Goal: Information Seeking & Learning: Learn about a topic

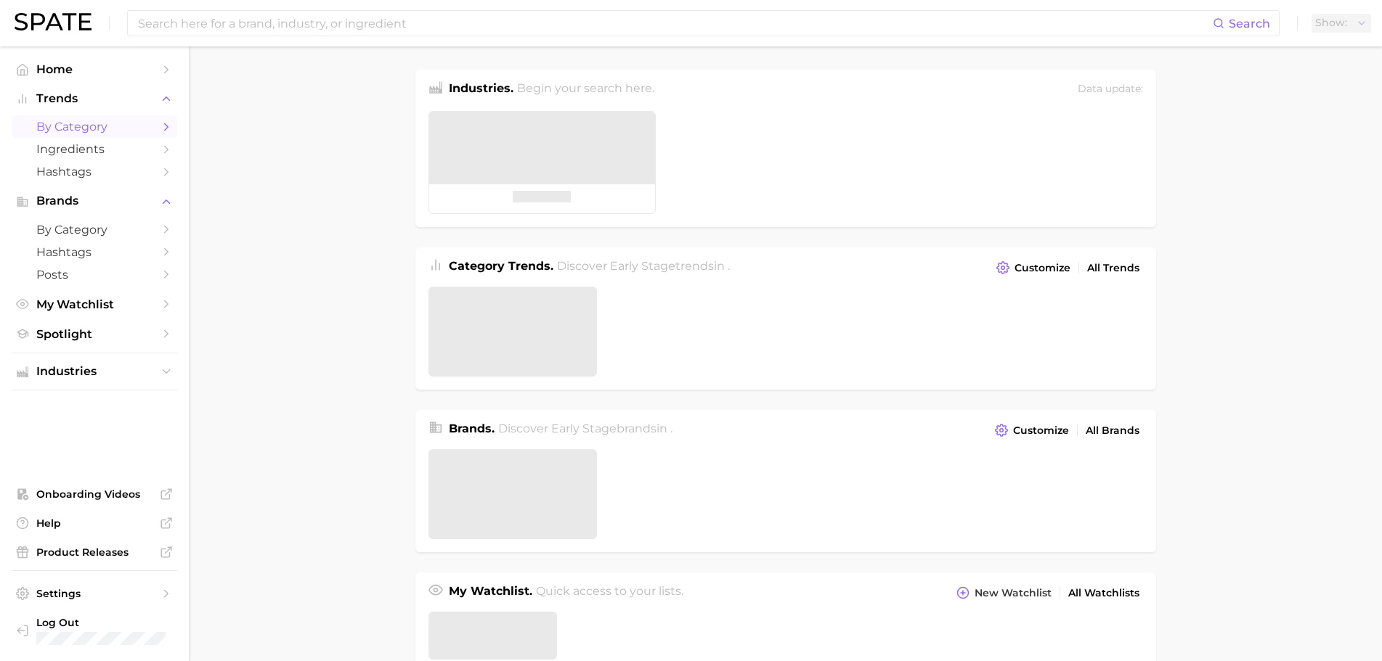
click at [126, 126] on span "by Category" at bounding box center [94, 127] width 116 height 14
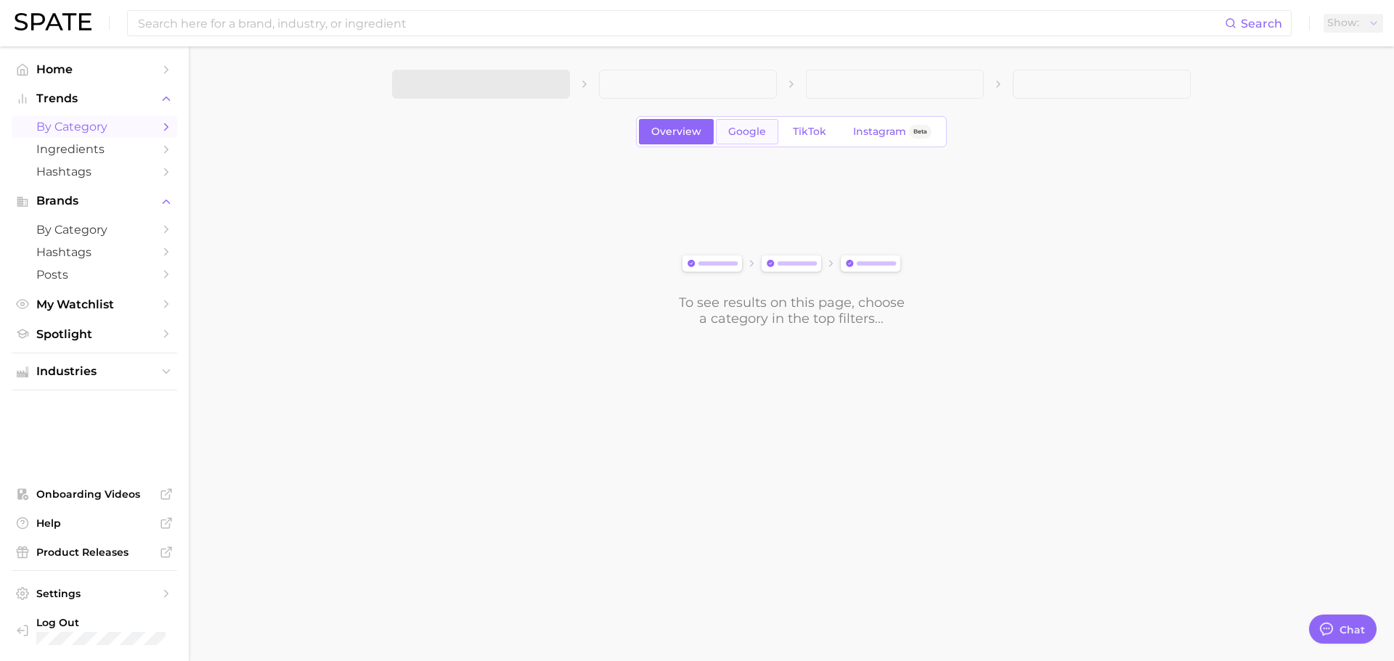
click at [733, 126] on span "Google" at bounding box center [747, 132] width 38 height 12
click at [800, 132] on span "TikTok" at bounding box center [809, 132] width 33 height 12
click at [513, 151] on div "Overview Google TikTok Instagram Beta To see results on this page, choose a cat…" at bounding box center [791, 198] width 799 height 257
click at [537, 192] on div "To see results on this page, choose a category in the top filters..." at bounding box center [791, 246] width 799 height 162
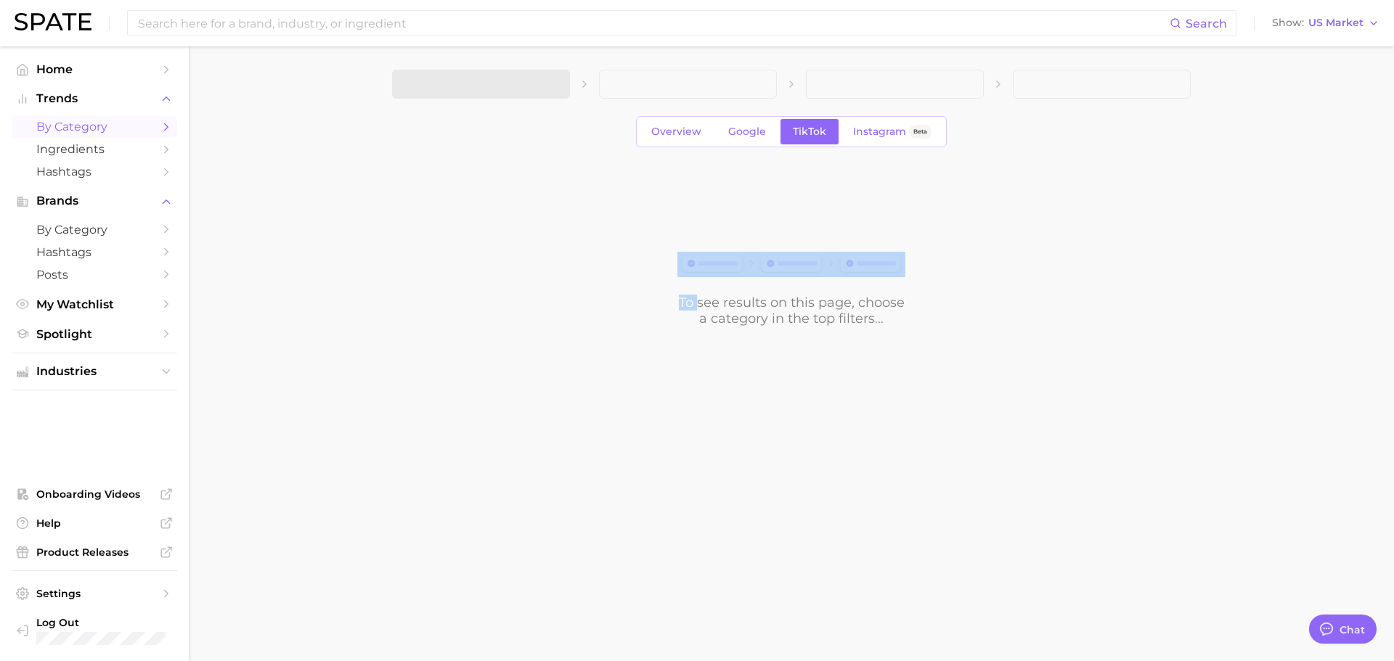
click at [537, 192] on div "To see results on this page, choose a category in the top filters..." at bounding box center [791, 246] width 799 height 162
click at [540, 197] on div "To see results on this page, choose a category in the top filters..." at bounding box center [791, 246] width 799 height 162
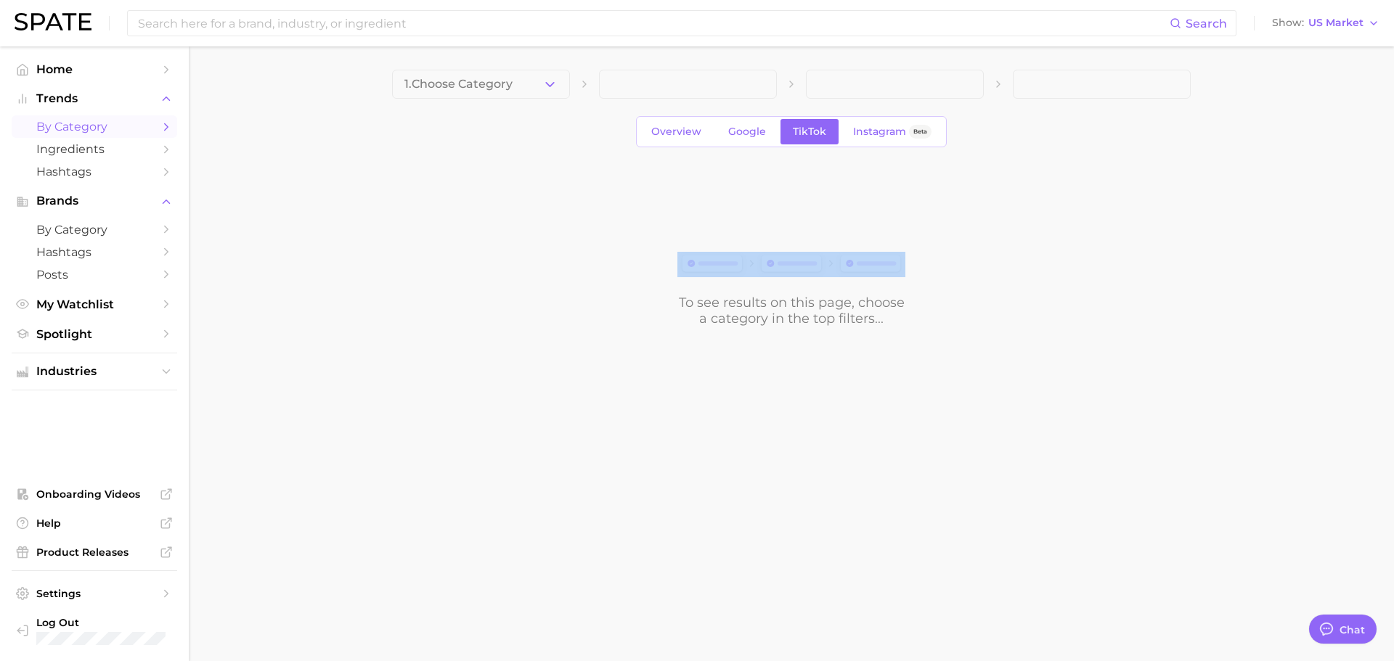
click at [612, 285] on div "To see results on this page, choose a category in the top filters..." at bounding box center [791, 246] width 799 height 162
click at [611, 282] on div "To see results on this page, choose a category in the top filters..." at bounding box center [791, 246] width 799 height 162
click at [653, 300] on div "To see results on this page, choose a category in the top filters..." at bounding box center [791, 246] width 799 height 162
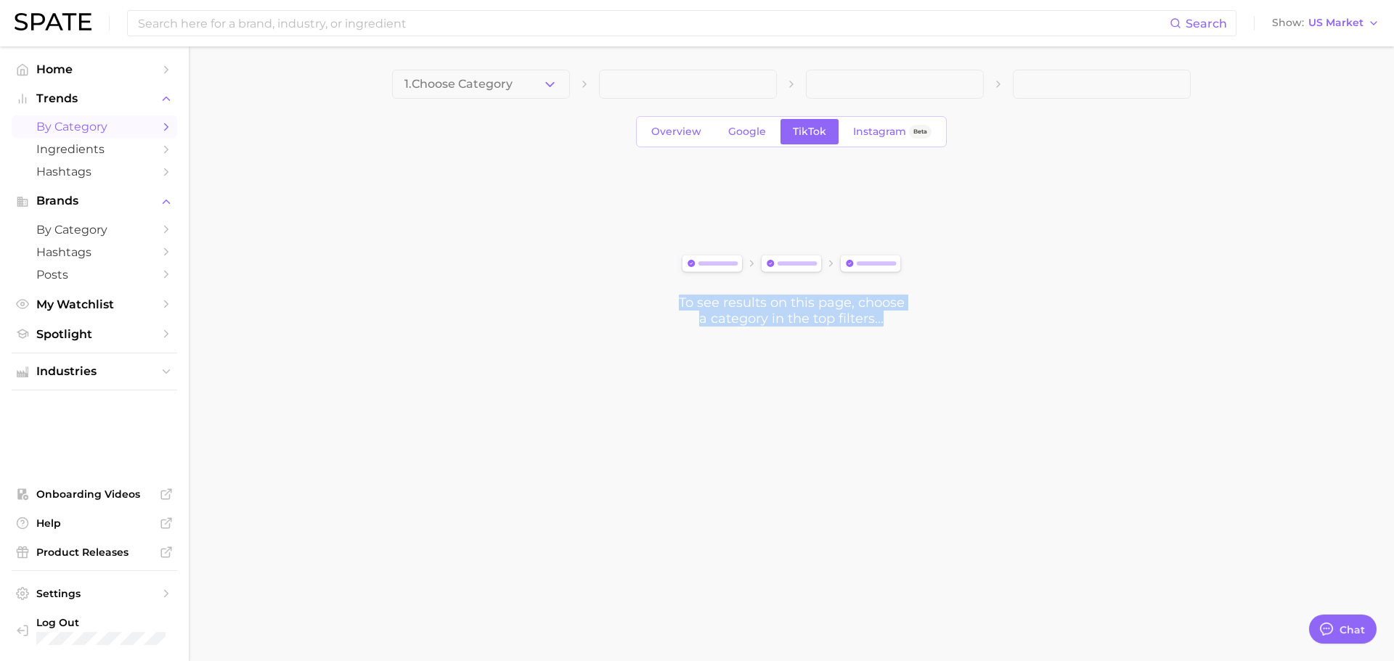
click at [655, 301] on div "To see results on this page, choose a category in the top filters..." at bounding box center [791, 246] width 799 height 162
click at [765, 311] on div "To see results on this page, choose a category in the top filters..." at bounding box center [791, 311] width 228 height 32
drag, startPoint x: 765, startPoint y: 311, endPoint x: 738, endPoint y: 320, distance: 28.9
click at [762, 313] on div "To see results on this page, choose a category in the top filters..." at bounding box center [791, 311] width 228 height 32
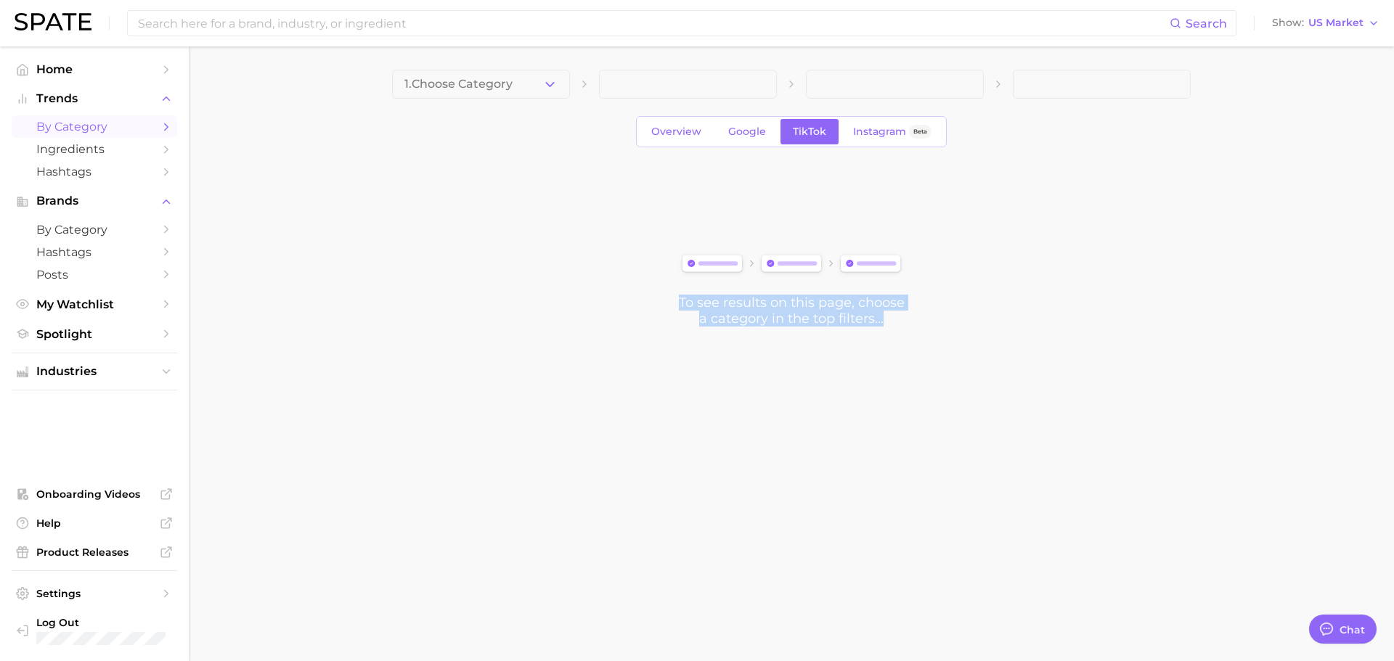
click at [738, 320] on div "To see results on this page, choose a category in the top filters..." at bounding box center [791, 311] width 228 height 32
click at [517, 91] on button "1. Choose Category" at bounding box center [481, 84] width 178 height 29
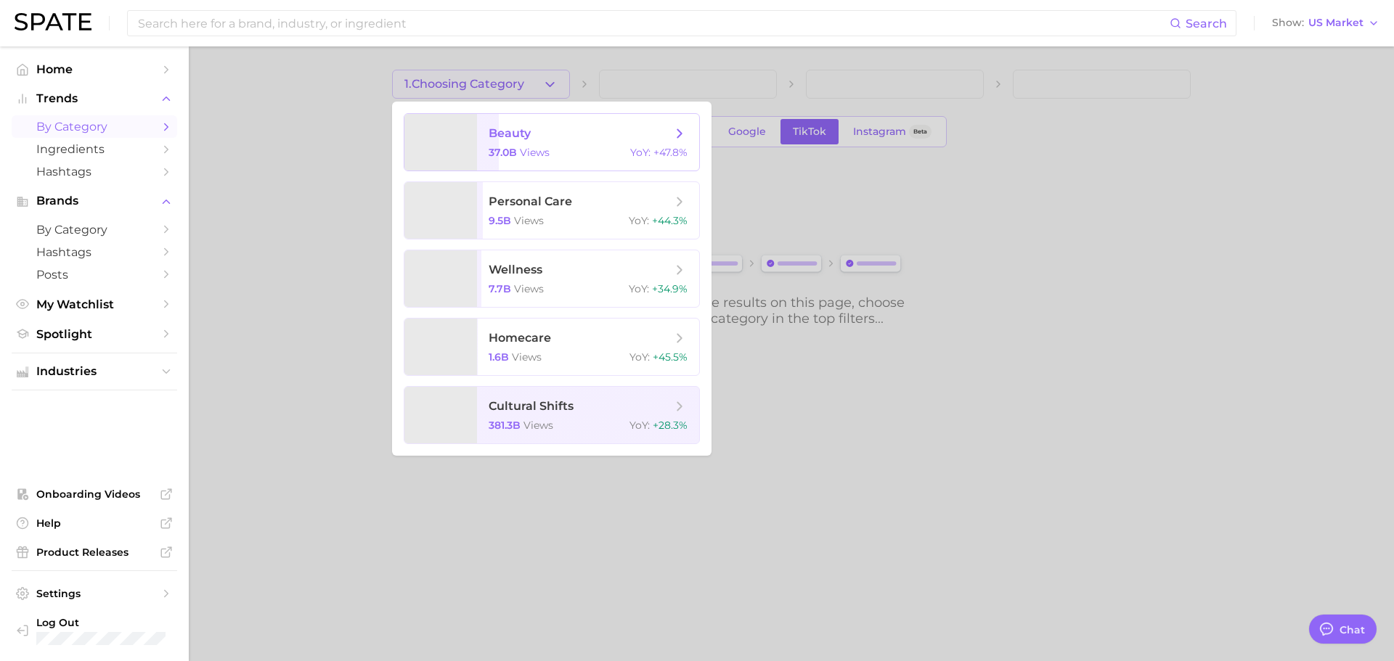
click at [516, 158] on span "37.0b" at bounding box center [503, 152] width 28 height 13
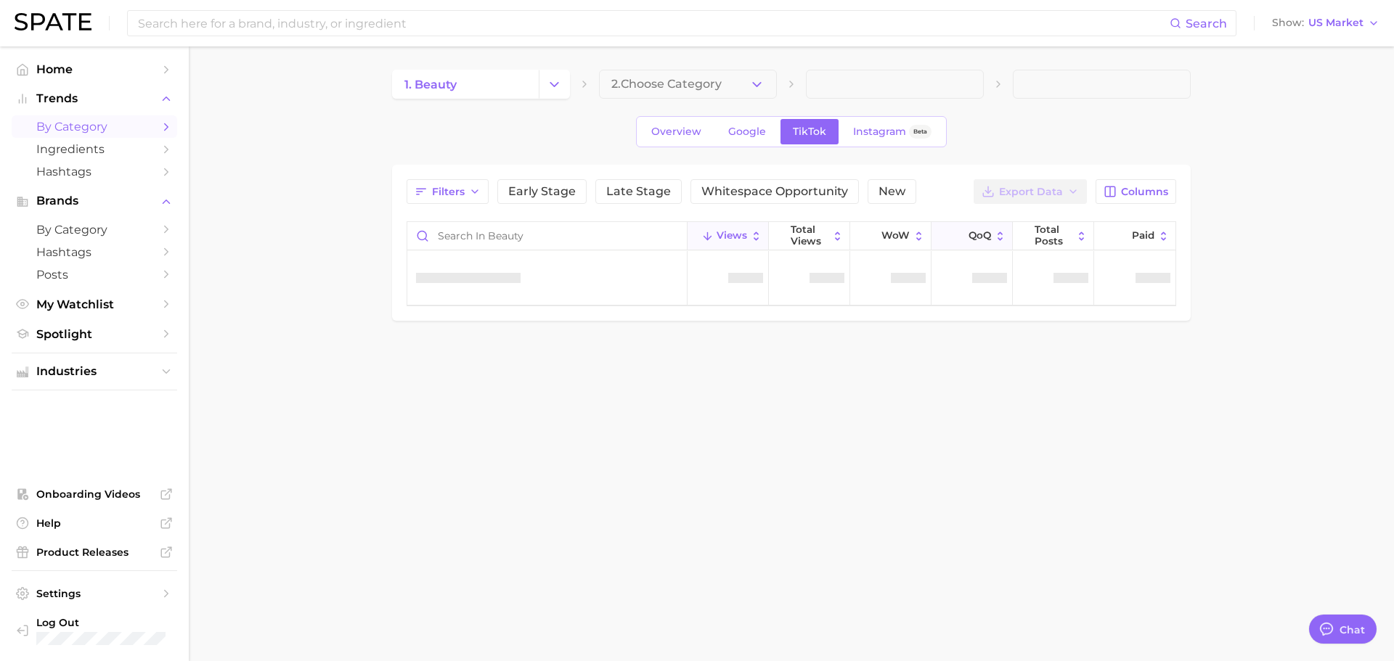
click at [976, 235] on span "QoQ" at bounding box center [980, 236] width 23 height 12
click at [632, 83] on span "2. Choose Category" at bounding box center [666, 84] width 110 height 13
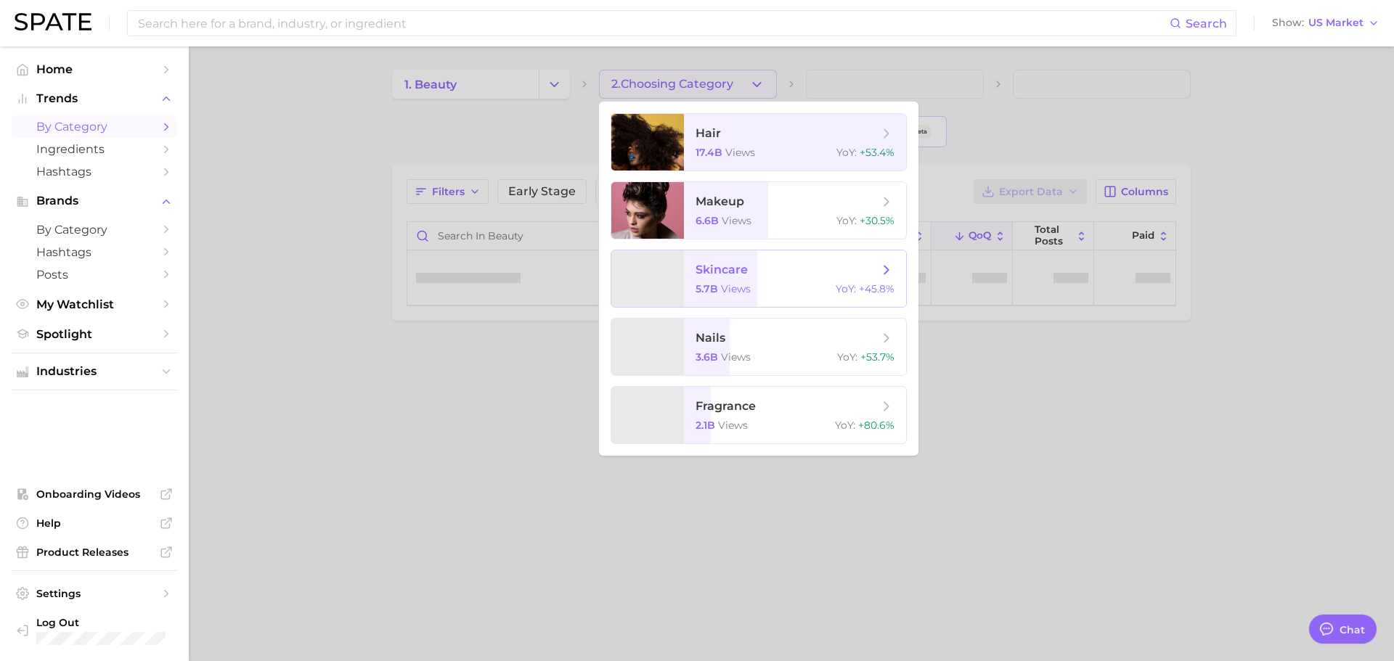
click at [732, 281] on span "skincare 5.7b views YoY : +45.8%" at bounding box center [795, 278] width 222 height 57
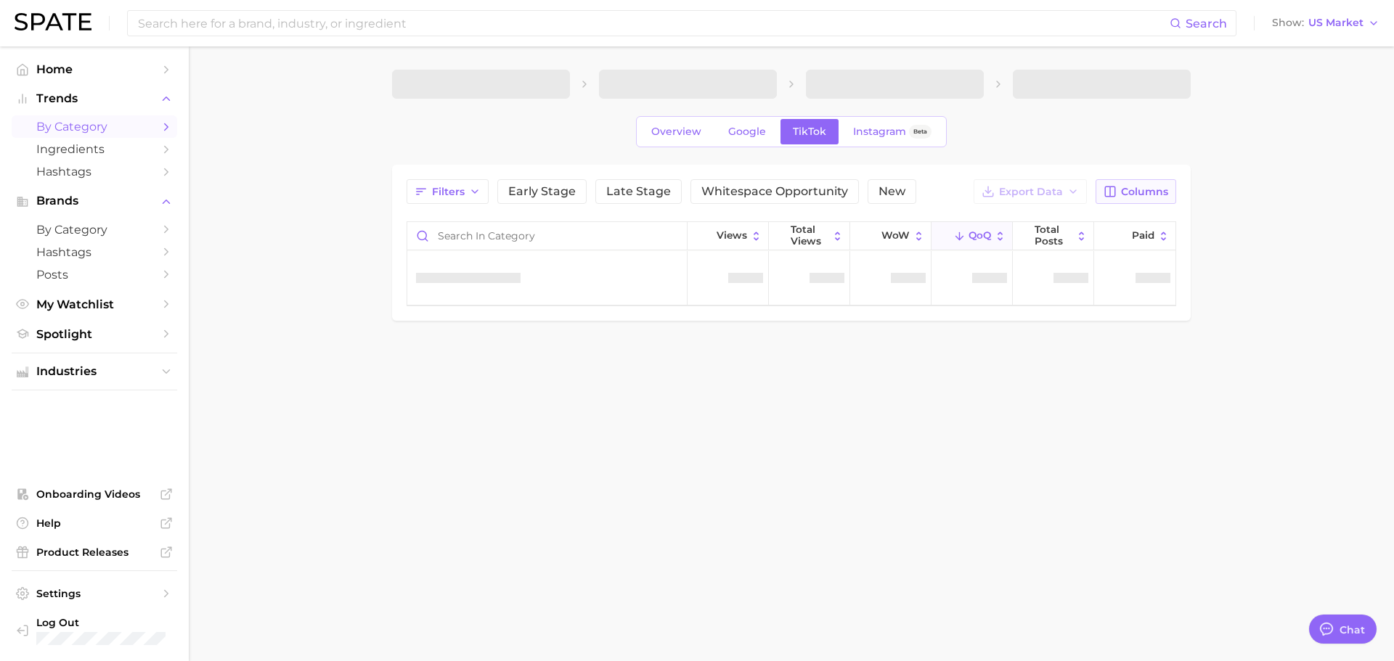
click at [1136, 199] on button "Columns" at bounding box center [1136, 191] width 81 height 25
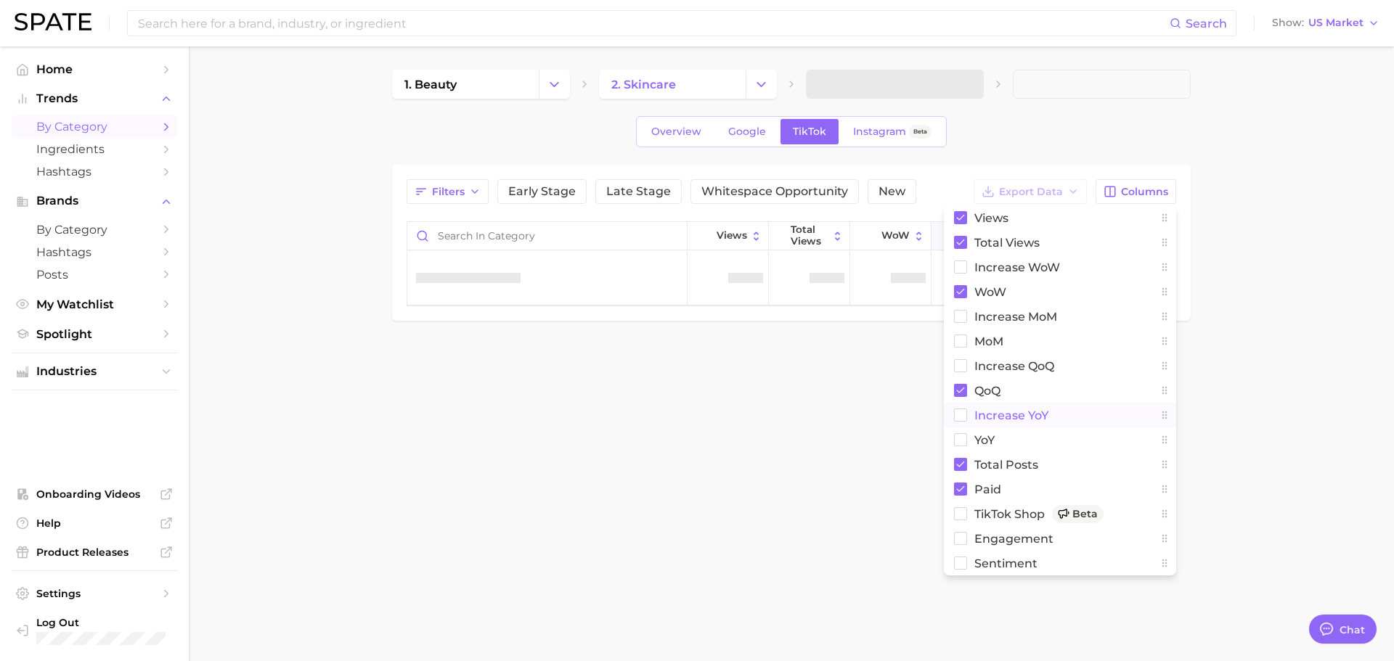
click at [999, 411] on span "increase YoY" at bounding box center [1011, 415] width 74 height 12
drag, startPoint x: 1277, startPoint y: 245, endPoint x: 1275, endPoint y: 277, distance: 31.3
click at [1277, 246] on main "1. beauty 2. skincare Overview Google TikTok Instagram Beta Filters Early Stage…" at bounding box center [791, 219] width 1205 height 347
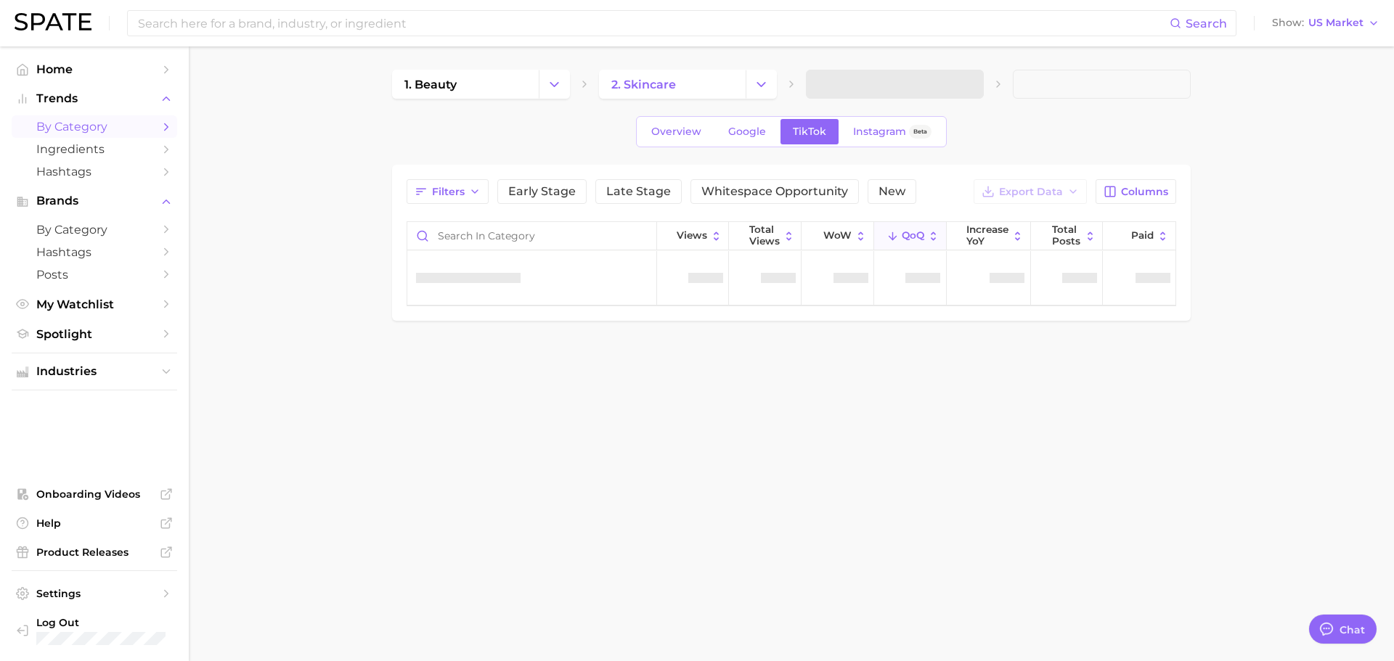
click at [1273, 303] on main "1. beauty 2. skincare Overview Google TikTok Instagram Beta Filters Early Stage…" at bounding box center [791, 219] width 1205 height 347
click at [1001, 234] on span "increase YoY" at bounding box center [987, 235] width 42 height 23
click at [1159, 171] on div "Filters Early Stage Late Stage Whitespace Opportunity New Export Data Columns V…" at bounding box center [791, 243] width 799 height 156
click at [1157, 183] on button "Columns" at bounding box center [1136, 191] width 81 height 25
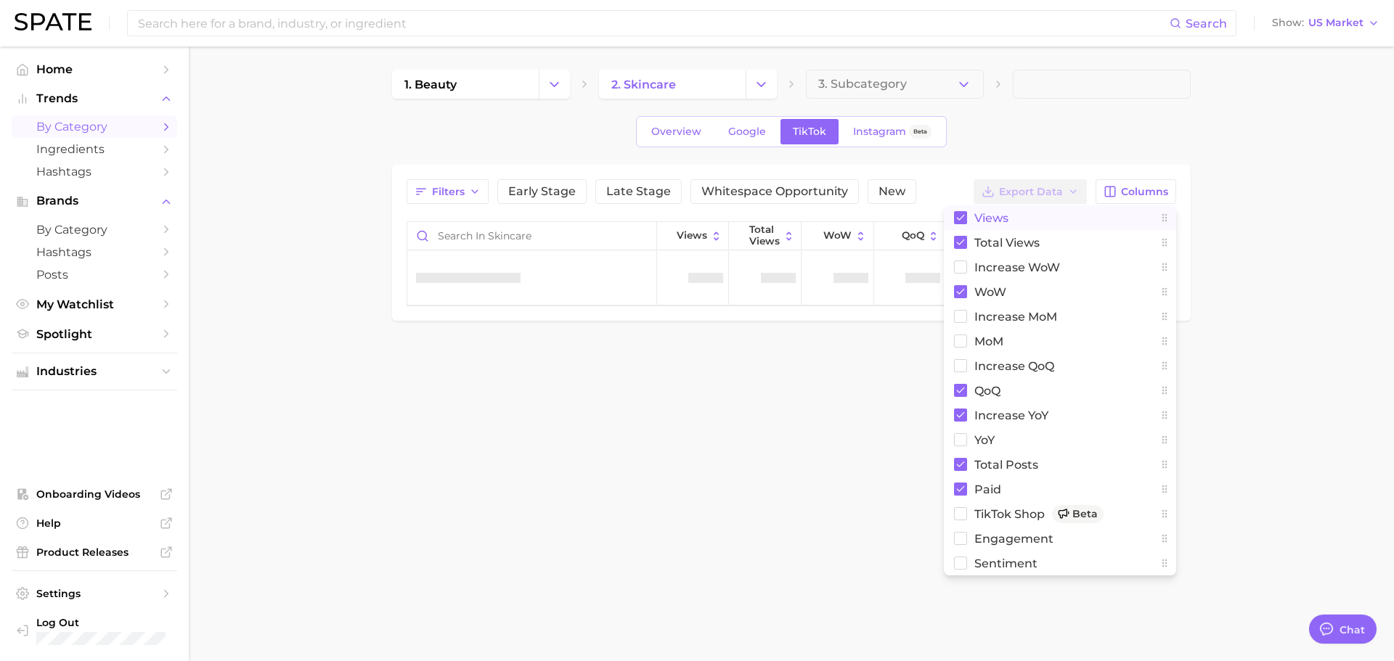
click at [955, 216] on rect at bounding box center [960, 217] width 13 height 13
click at [957, 240] on rect at bounding box center [960, 242] width 13 height 13
click at [958, 243] on rect at bounding box center [961, 243] width 12 height 12
click at [961, 239] on rect at bounding box center [960, 242] width 13 height 13
click at [960, 216] on rect at bounding box center [961, 218] width 12 height 12
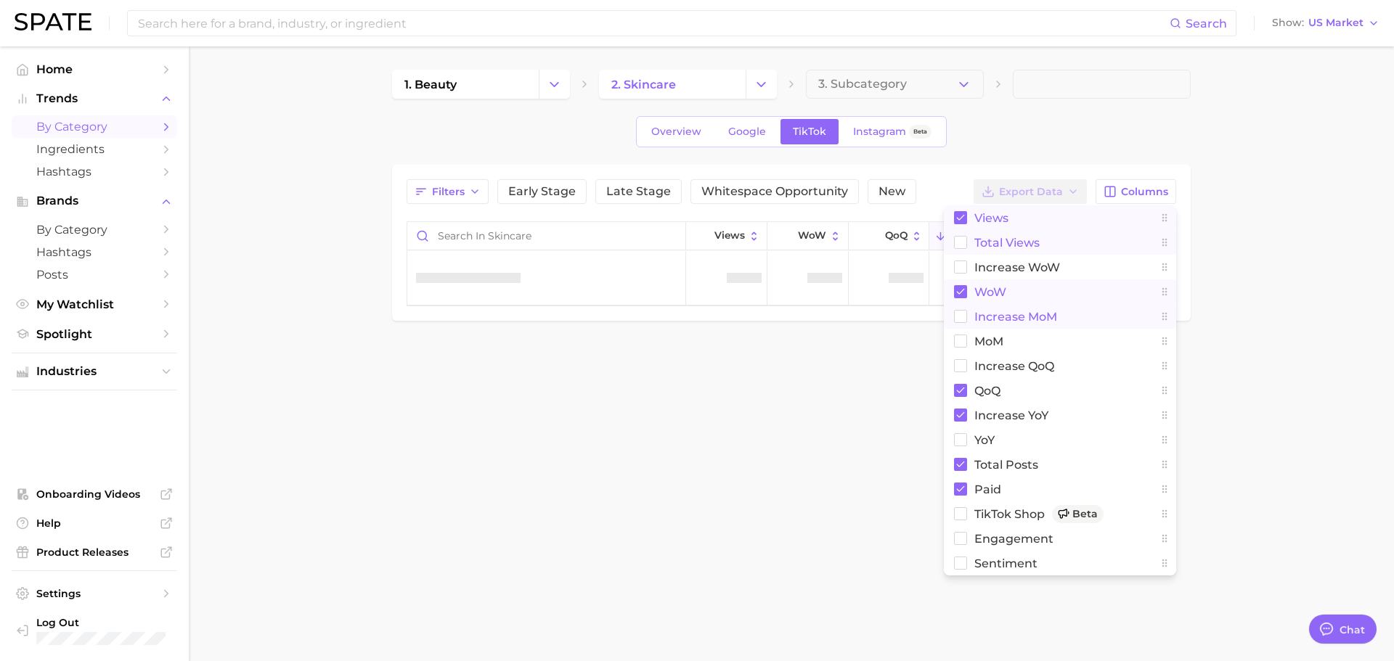
click at [956, 296] on rect at bounding box center [960, 291] width 13 height 13
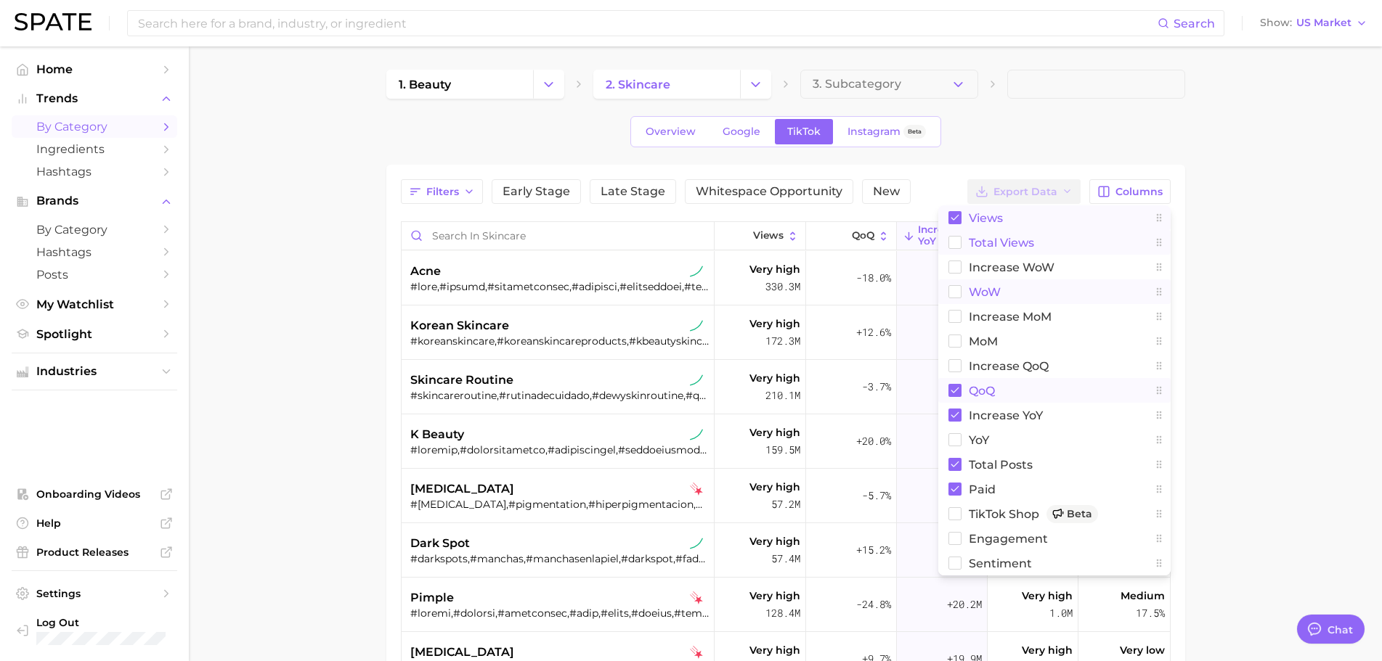
click at [955, 391] on icon at bounding box center [954, 391] width 8 height 6
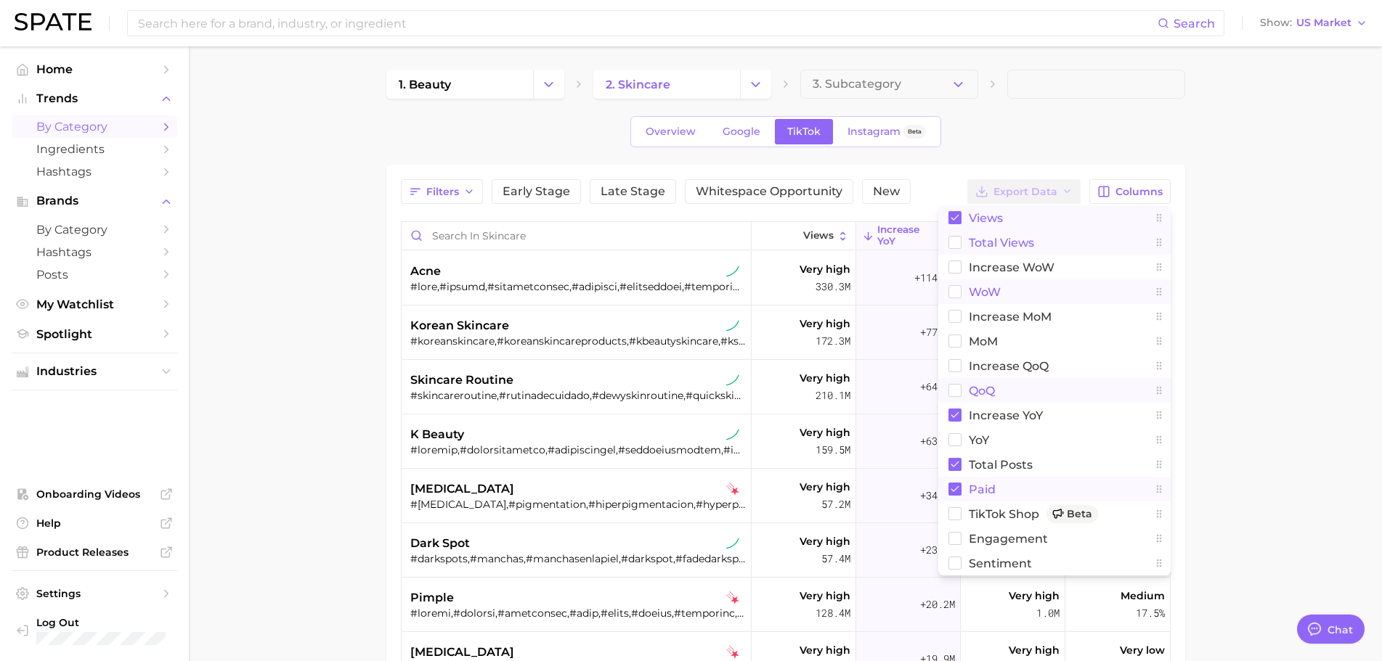
click at [953, 482] on button "Paid" at bounding box center [1054, 489] width 232 height 25
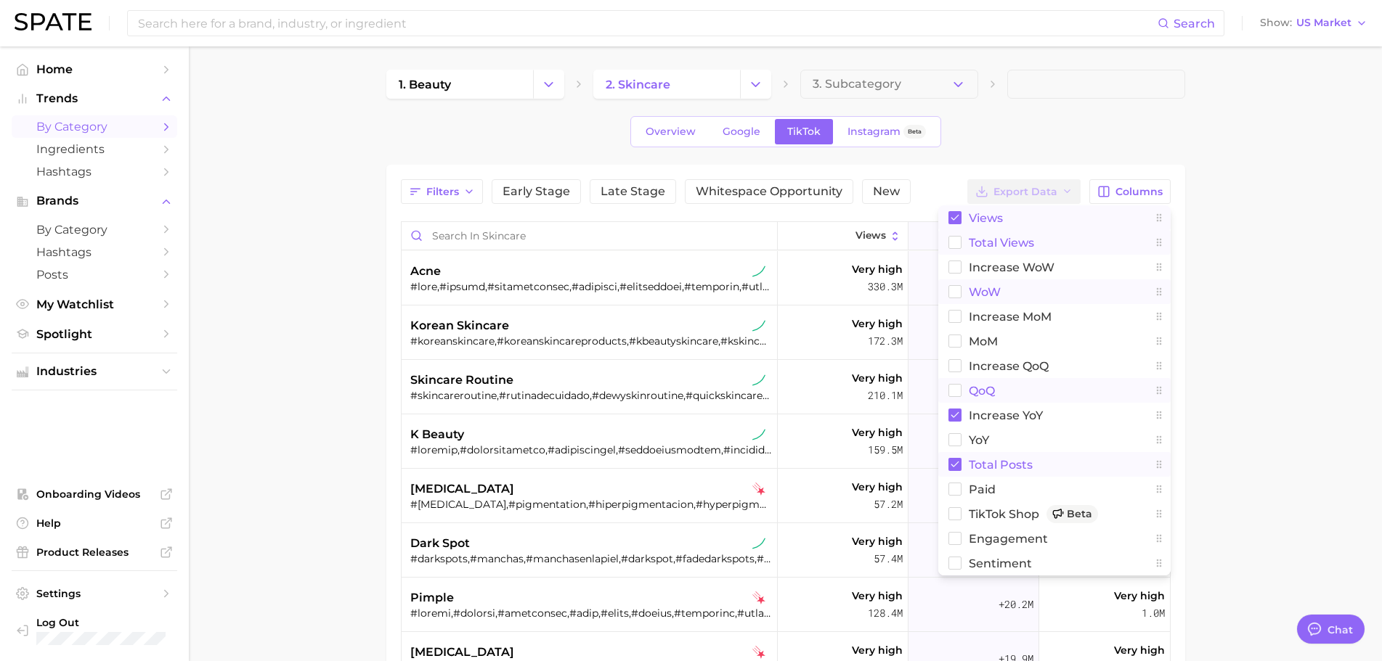
click at [961, 465] on rect at bounding box center [954, 464] width 13 height 13
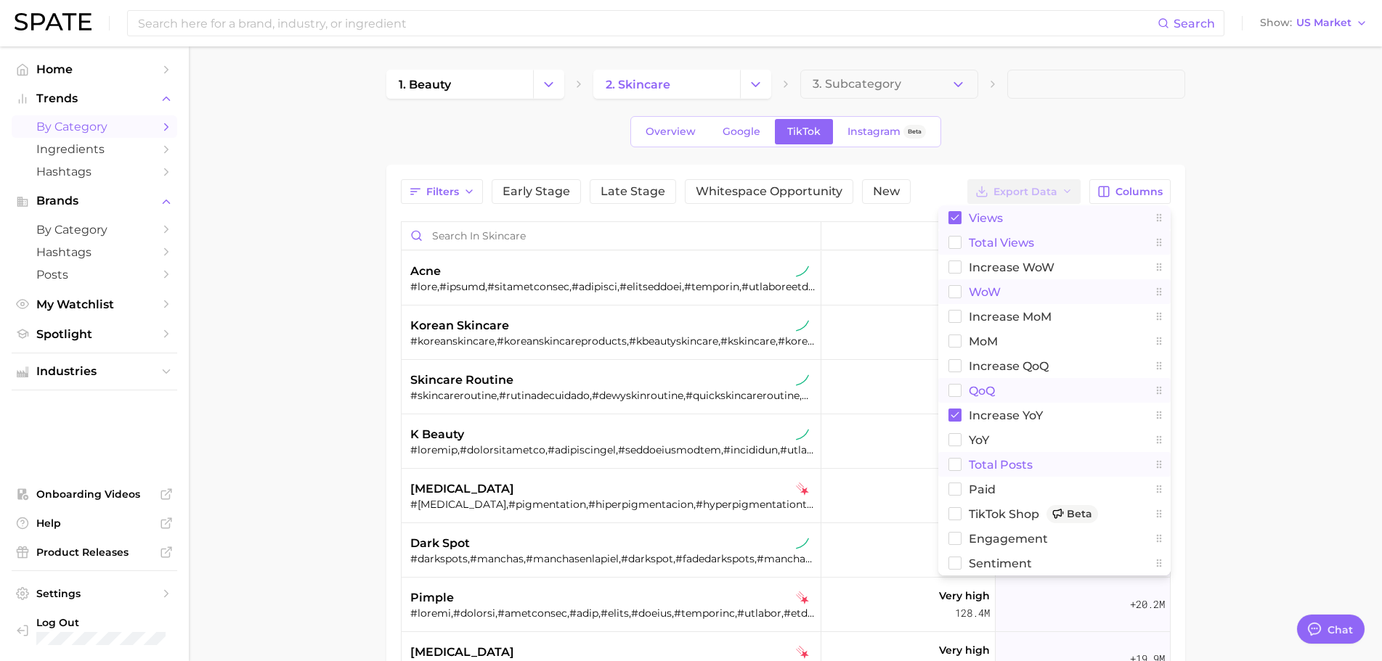
click at [1250, 370] on main "1. beauty 2. skincare 3. Subcategory Overview Google TikTok Instagram Beta Filt…" at bounding box center [785, 508] width 1193 height 924
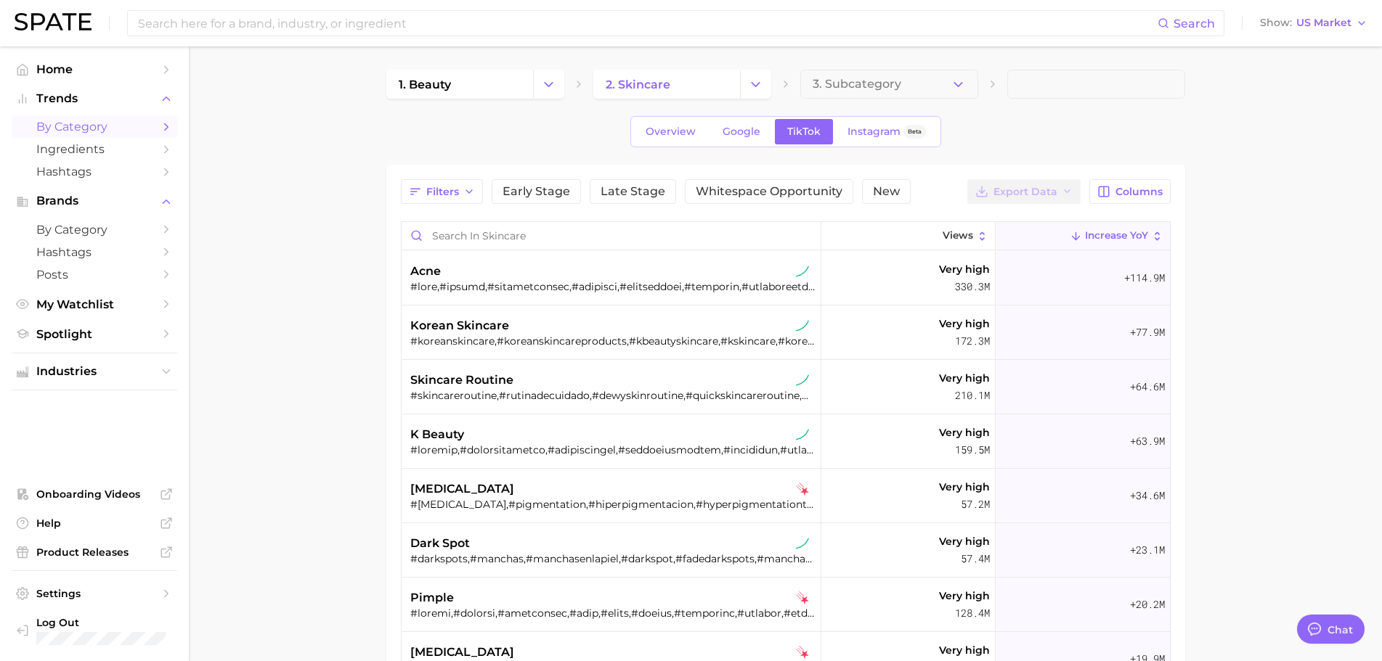
click at [1250, 402] on main "1. beauty 2. skincare 3. Subcategory Overview Google TikTok Instagram Beta Filt…" at bounding box center [785, 508] width 1193 height 924
click at [871, 89] on span "3. Subcategory" at bounding box center [856, 84] width 89 height 13
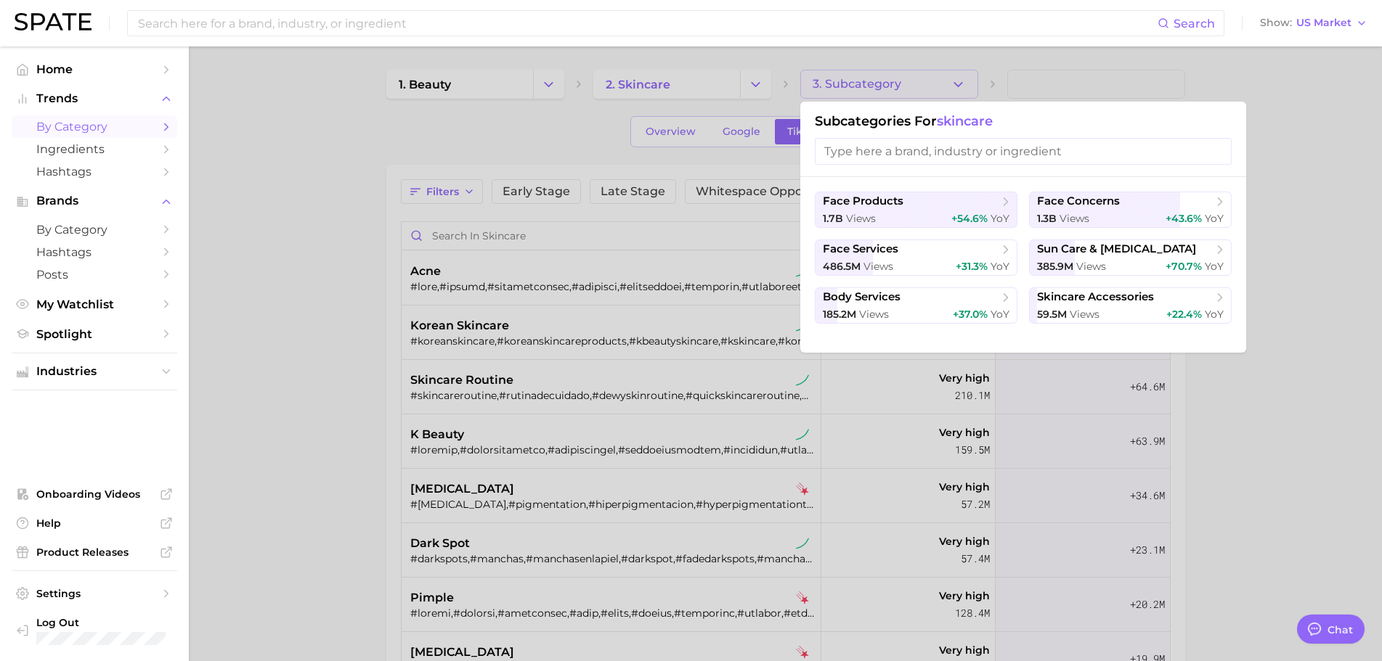
click at [871, 86] on div at bounding box center [691, 330] width 1382 height 661
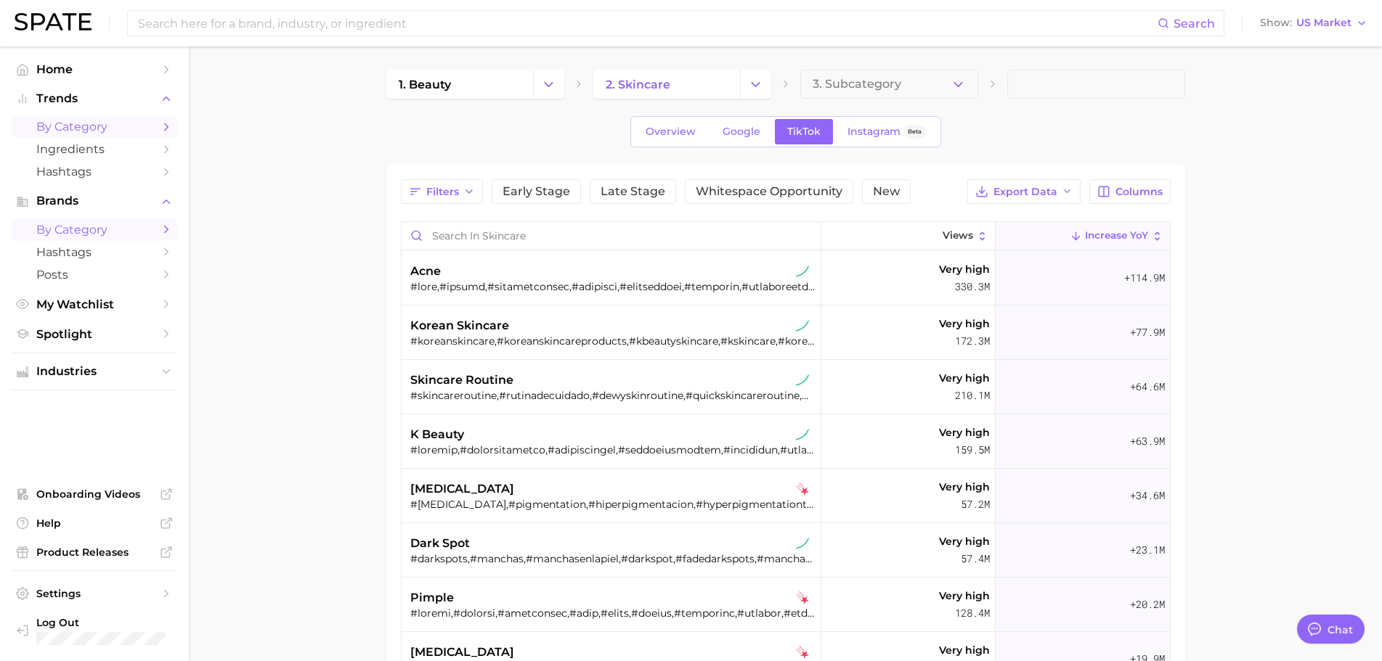
click at [88, 237] on link "by Category" at bounding box center [95, 230] width 166 height 23
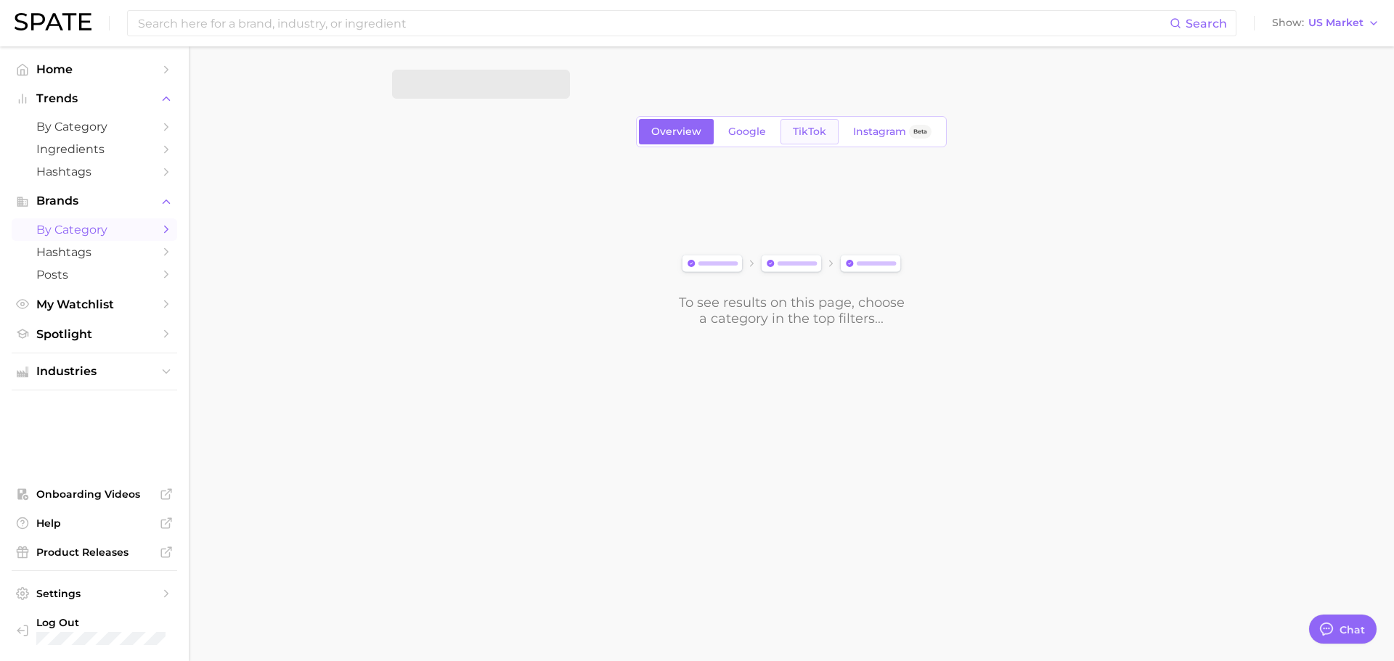
click at [806, 133] on span "TikTok" at bounding box center [809, 132] width 33 height 12
click at [507, 82] on button "Choose Category" at bounding box center [481, 84] width 178 height 29
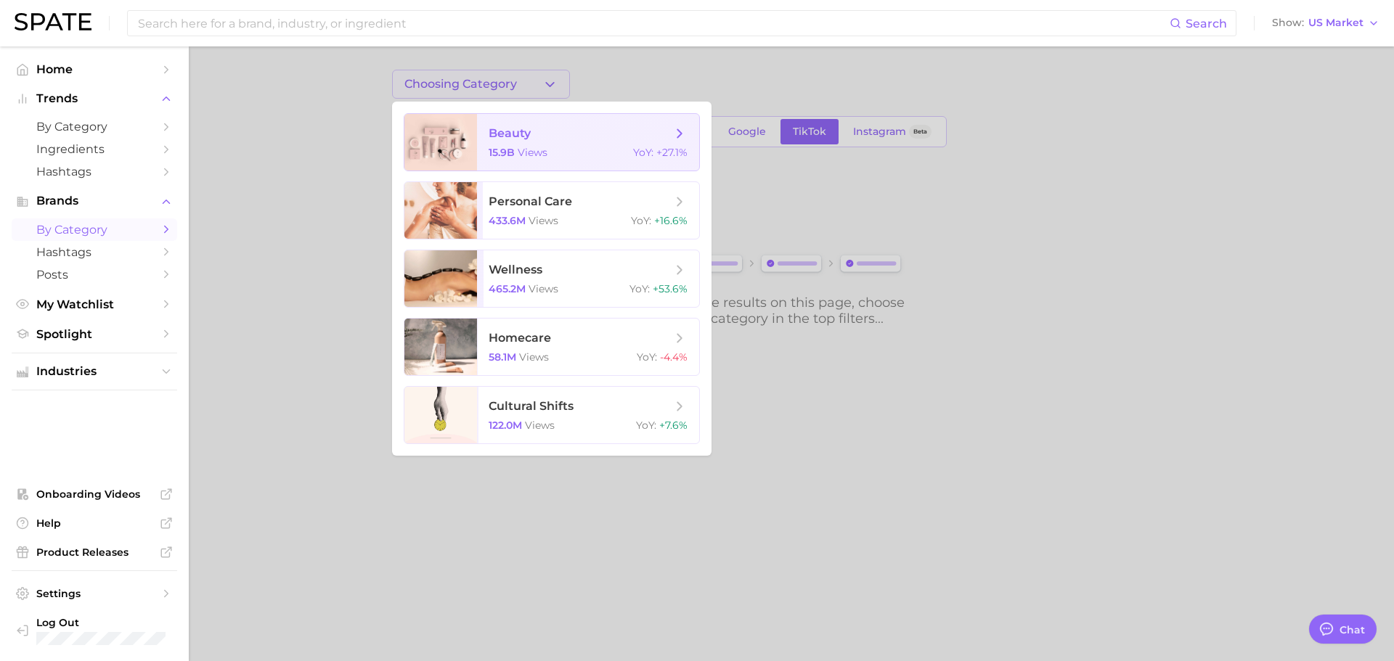
click at [514, 137] on span "beauty" at bounding box center [510, 133] width 42 height 14
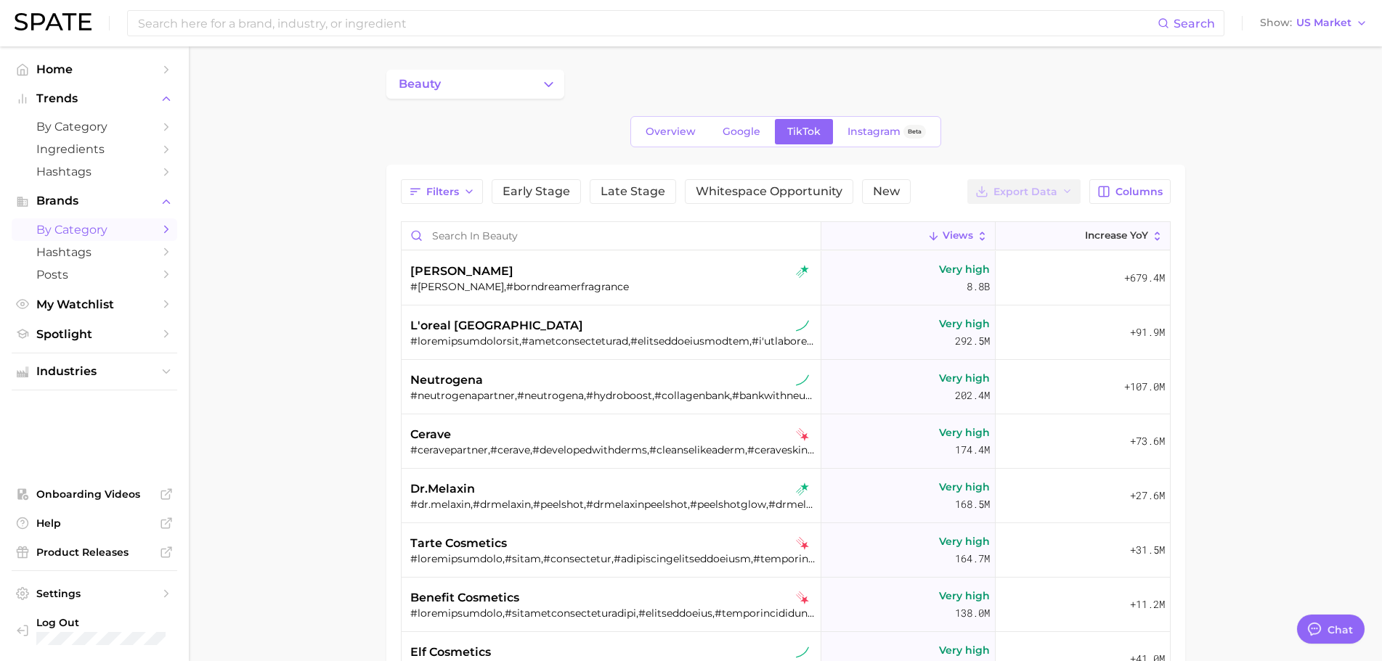
click at [1098, 246] on button "increase YoY" at bounding box center [1082, 236] width 174 height 28
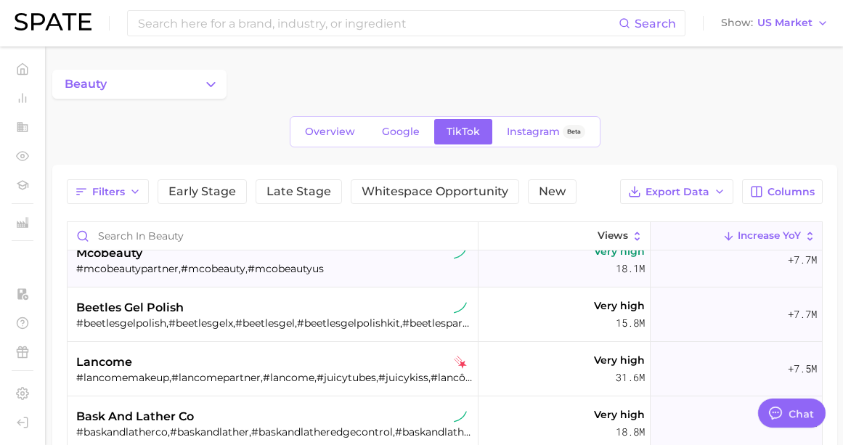
scroll to position [3195, 0]
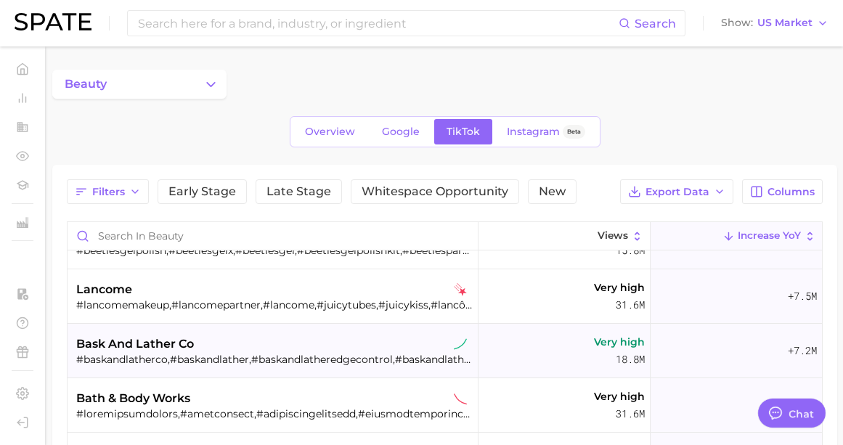
drag, startPoint x: 195, startPoint y: 142, endPoint x: 488, endPoint y: 343, distance: 354.6
click at [195, 142] on div "Overview Google TikTok Instagram Beta" at bounding box center [444, 131] width 785 height 31
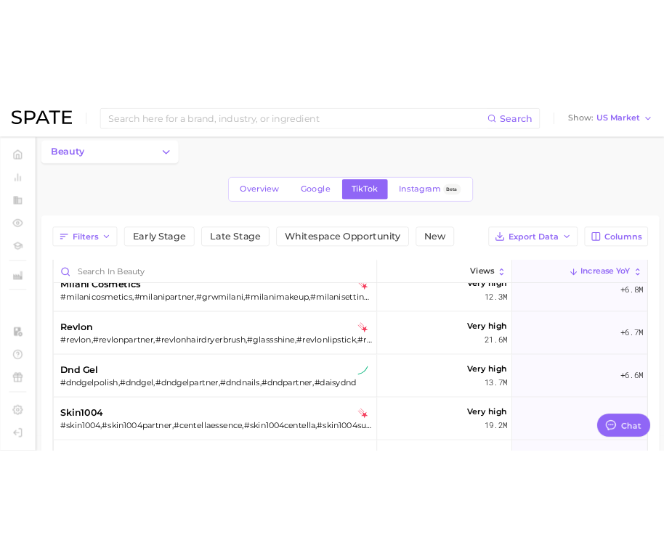
scroll to position [29, 0]
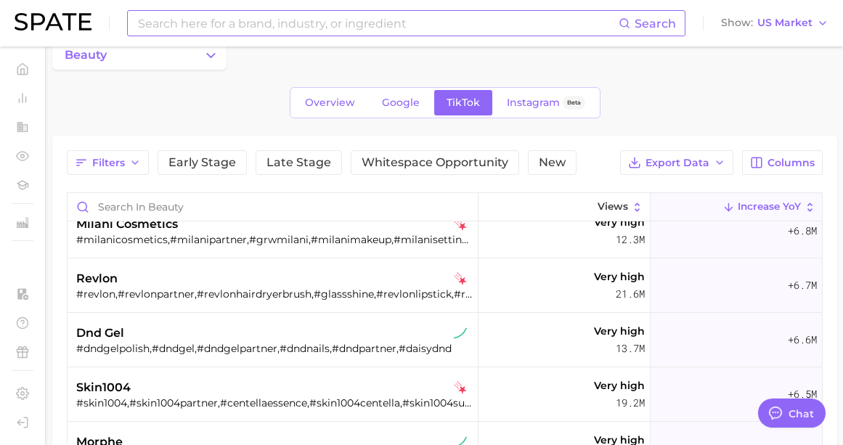
click at [186, 25] on input at bounding box center [377, 23] width 482 height 25
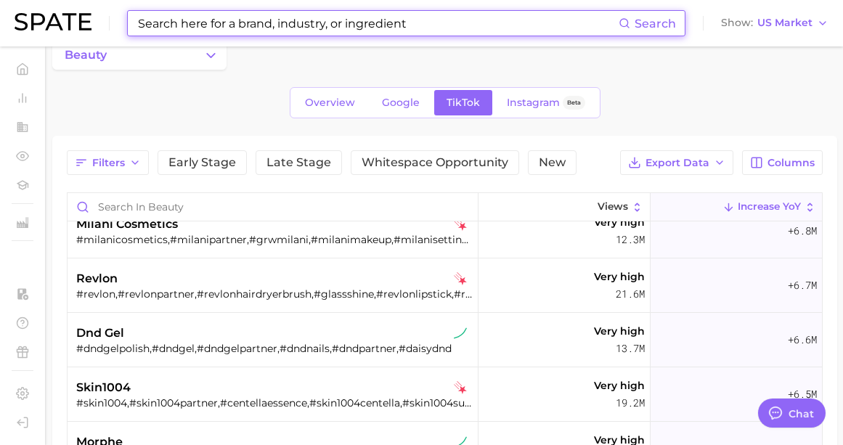
type textarea "x"
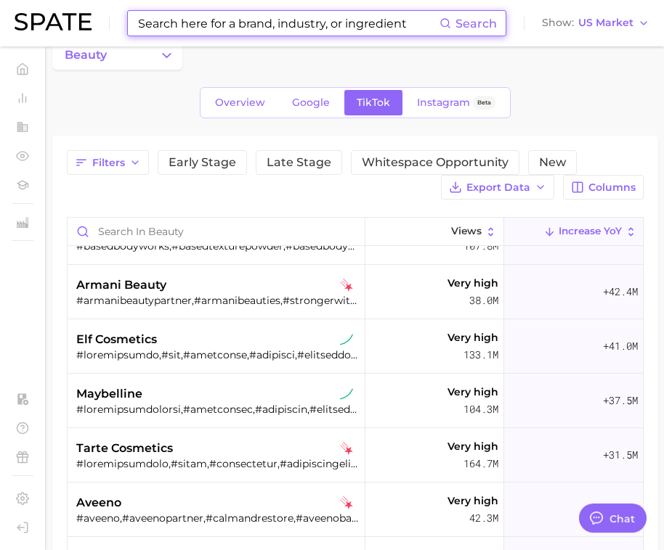
scroll to position [436, 0]
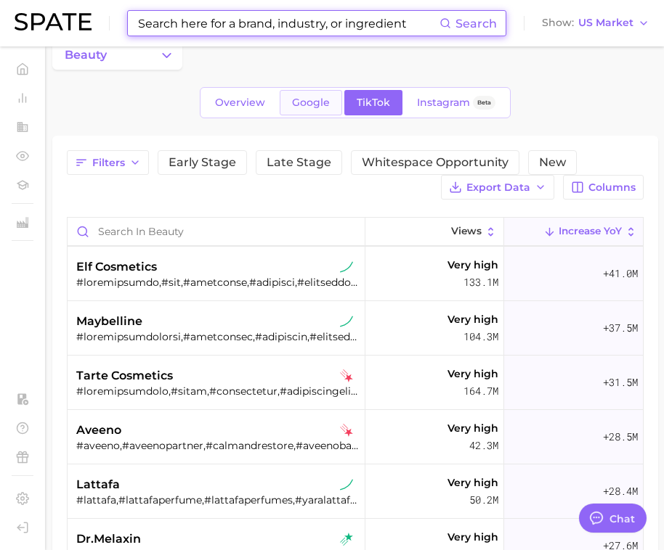
click at [306, 110] on link "Google" at bounding box center [311, 102] width 62 height 25
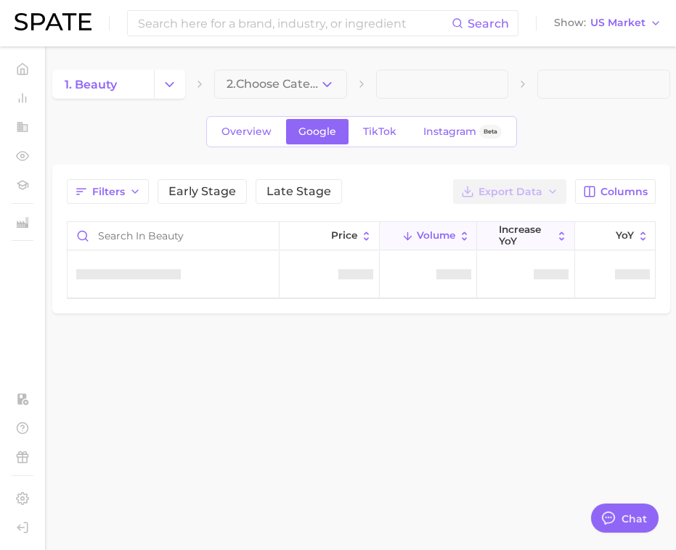
click at [529, 237] on span "increase YoY" at bounding box center [526, 235] width 54 height 23
click at [293, 81] on span "2. Choose Category" at bounding box center [273, 84] width 93 height 13
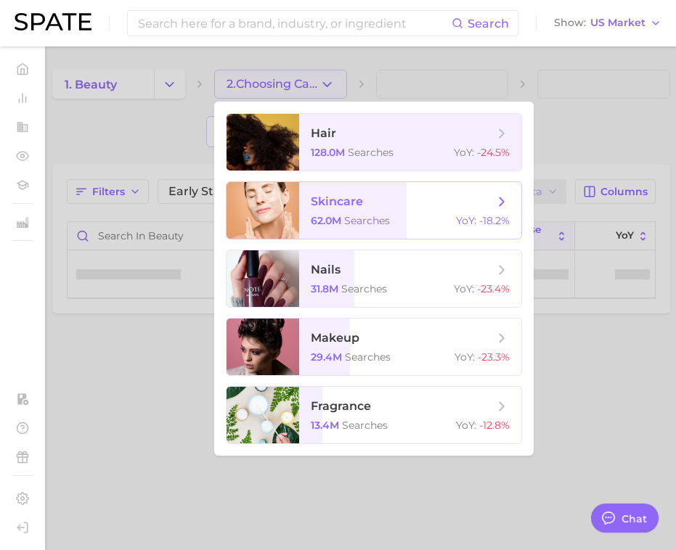
click at [346, 220] on span "searches" at bounding box center [367, 220] width 46 height 13
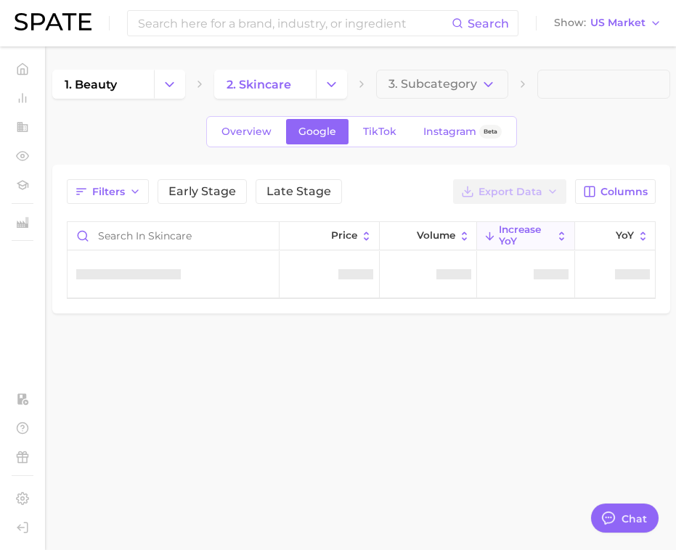
click at [429, 187] on div "Filters Early Stage Late Stage Export Data Columns" at bounding box center [361, 191] width 589 height 25
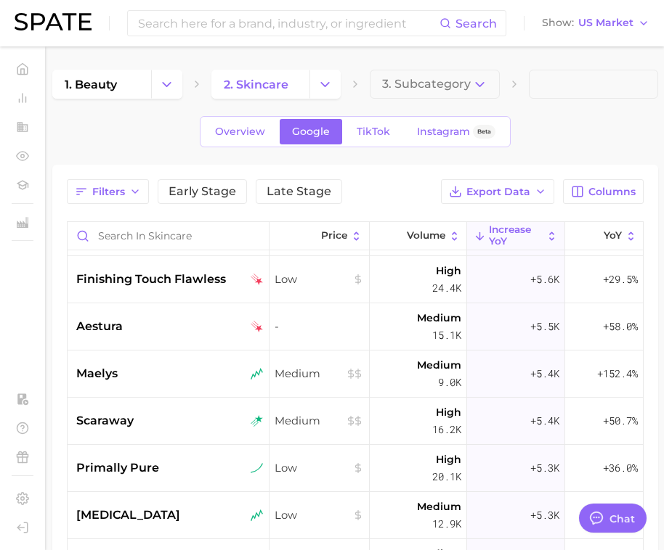
scroll to position [1960, 0]
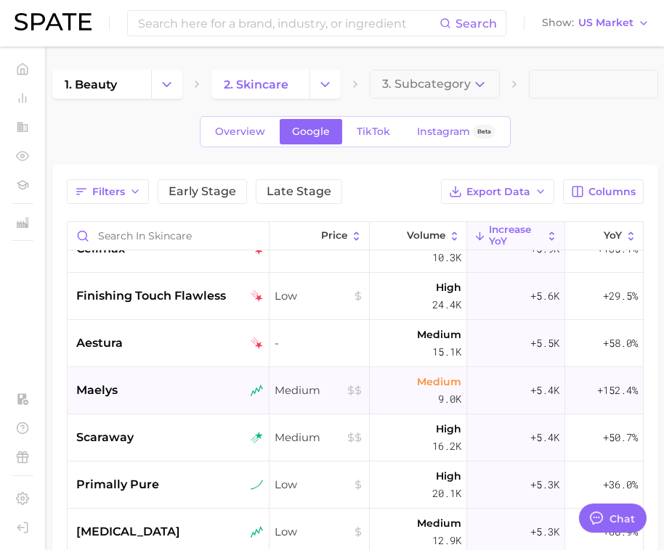
drag, startPoint x: 54, startPoint y: 345, endPoint x: 314, endPoint y: 383, distance: 263.5
click at [54, 345] on div "Filters Early Stage Late Stage Export Data Columns Price Volume increase YoY Yo…" at bounding box center [355, 476] width 606 height 622
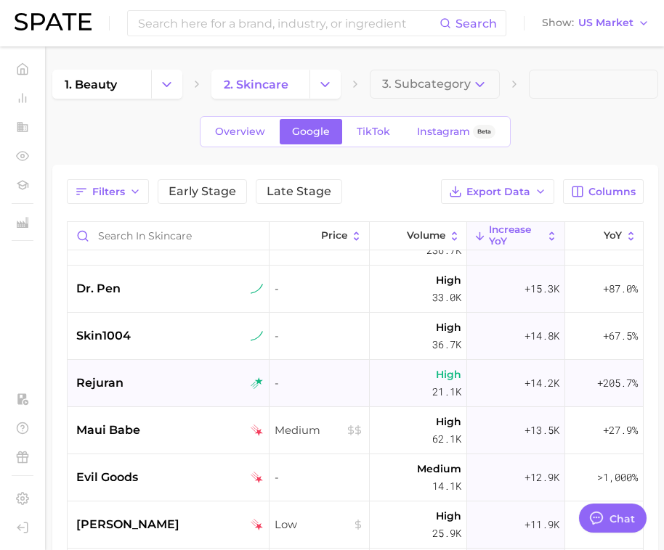
scroll to position [436, 0]
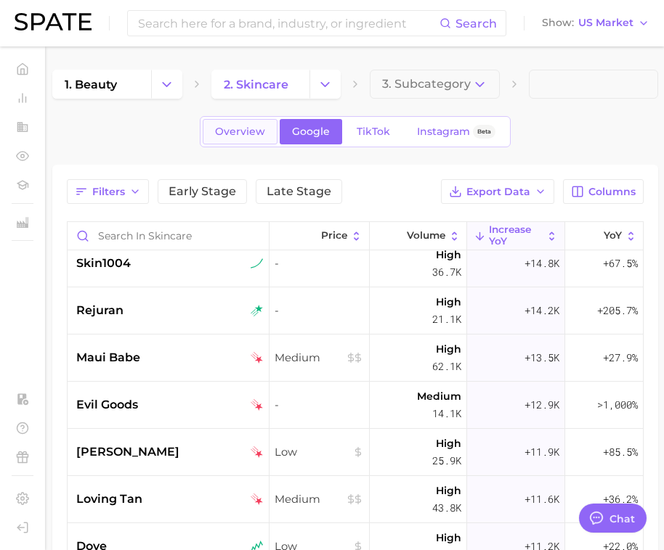
click at [240, 129] on span "Overview" at bounding box center [240, 132] width 50 height 12
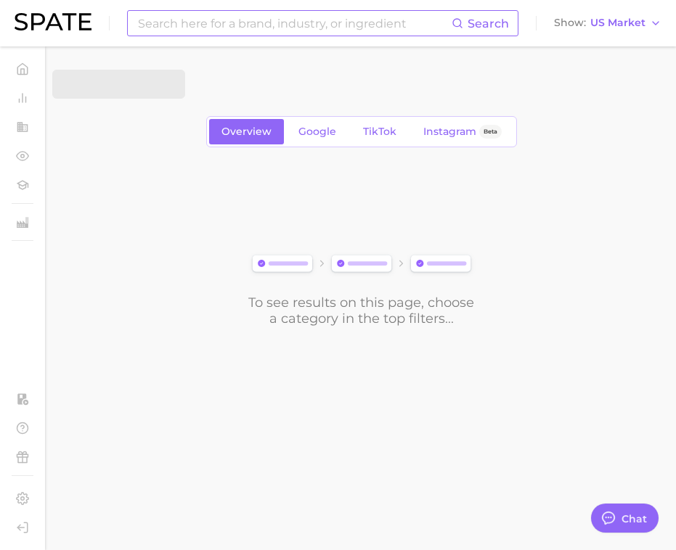
click at [210, 21] on input at bounding box center [293, 23] width 315 height 25
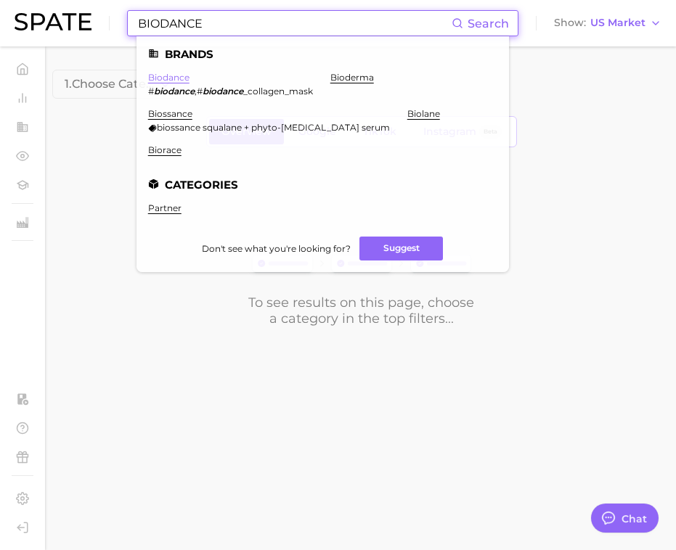
type input "BIODANCE"
click at [179, 79] on link "biodance" at bounding box center [168, 77] width 41 height 11
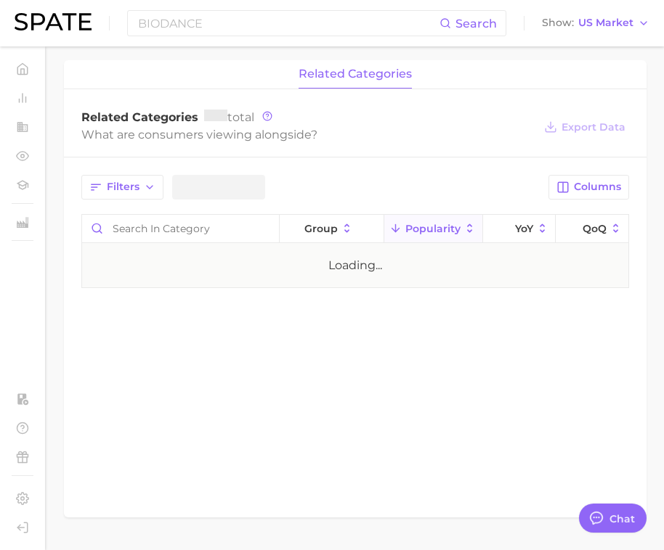
scroll to position [581, 0]
click at [517, 225] on span "YoY" at bounding box center [524, 227] width 18 height 12
click at [575, 182] on span "Columns" at bounding box center [597, 185] width 47 height 12
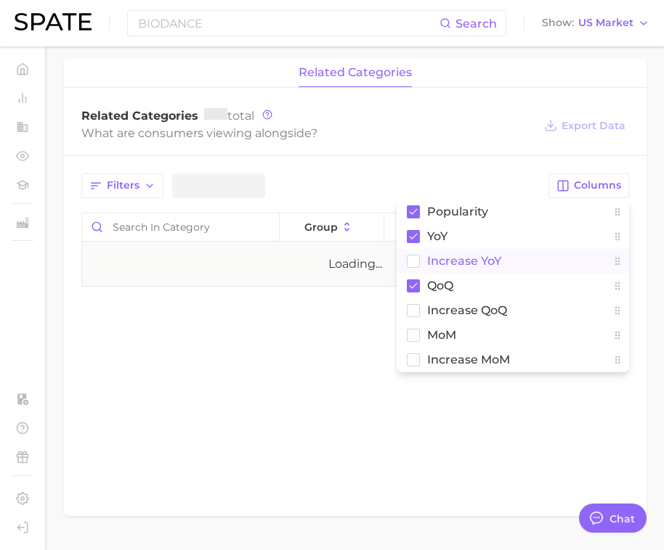
click at [461, 265] on span "Increase YoY" at bounding box center [464, 261] width 74 height 12
click at [458, 164] on div "Filters Columns Popularity YoY Increase YoY QoQ Increase QoQ MoM Increase MoM g…" at bounding box center [355, 230] width 582 height 148
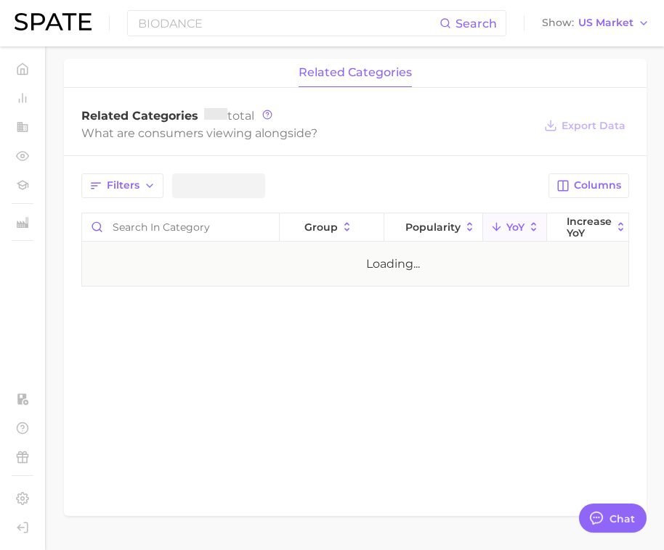
click at [494, 170] on div "Filters Columns group Popularity YoY Increase YoY QoQ Loading..." at bounding box center [355, 230] width 582 height 148
click at [569, 221] on span "Increase YoY" at bounding box center [588, 227] width 45 height 23
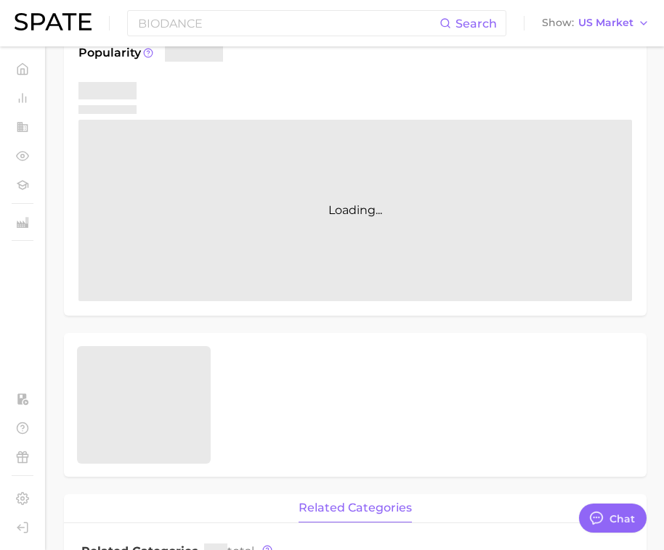
scroll to position [0, 0]
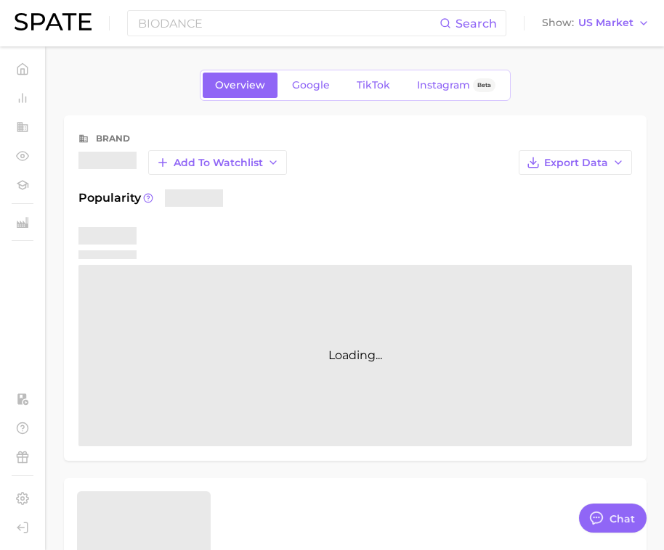
click at [317, 86] on span "Google" at bounding box center [311, 85] width 38 height 12
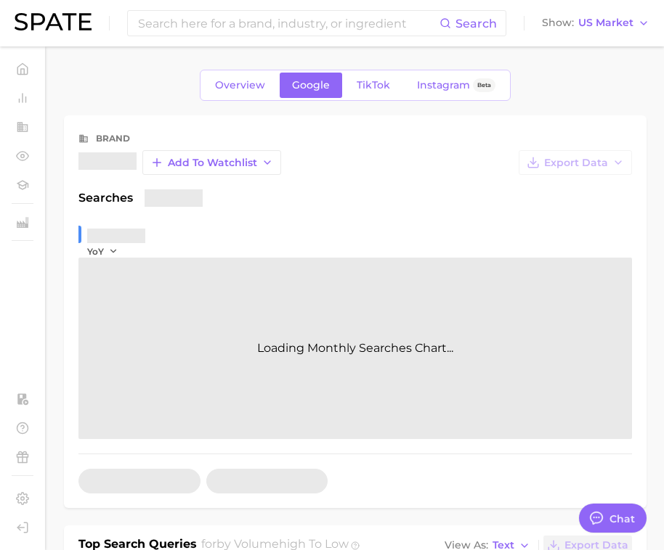
click at [375, 83] on span "TikTok" at bounding box center [372, 85] width 33 height 12
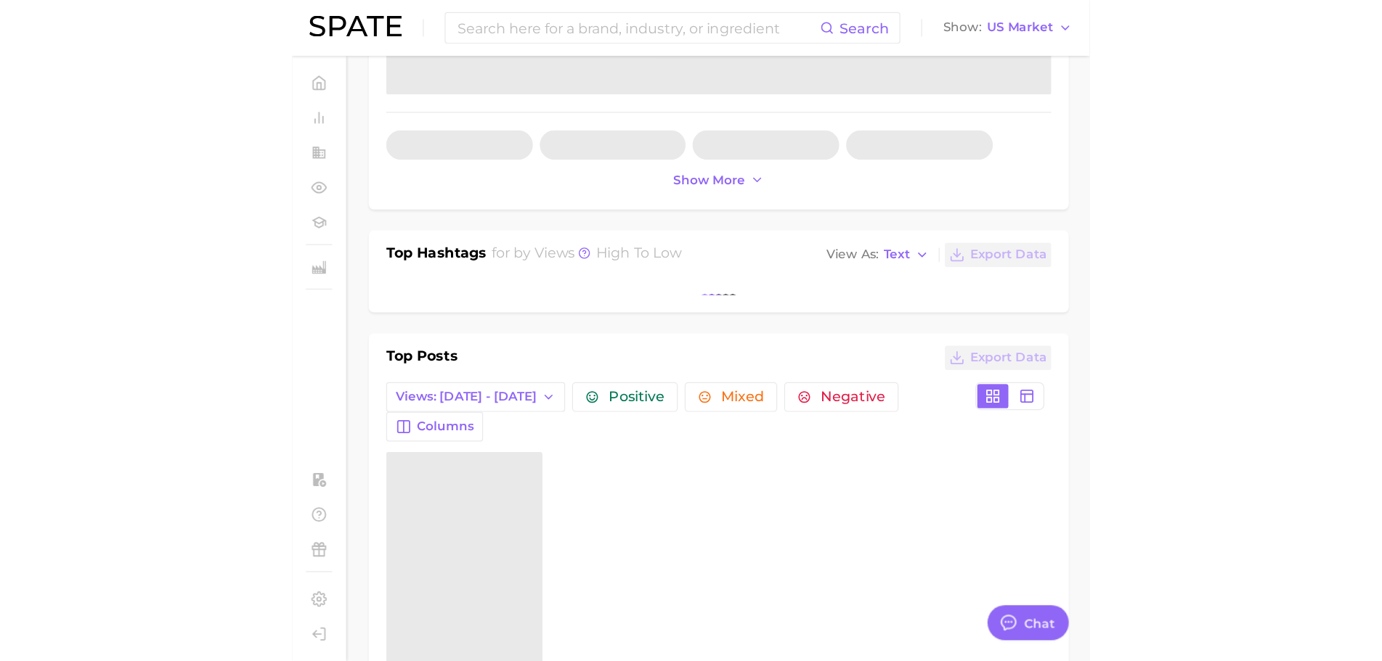
scroll to position [508, 0]
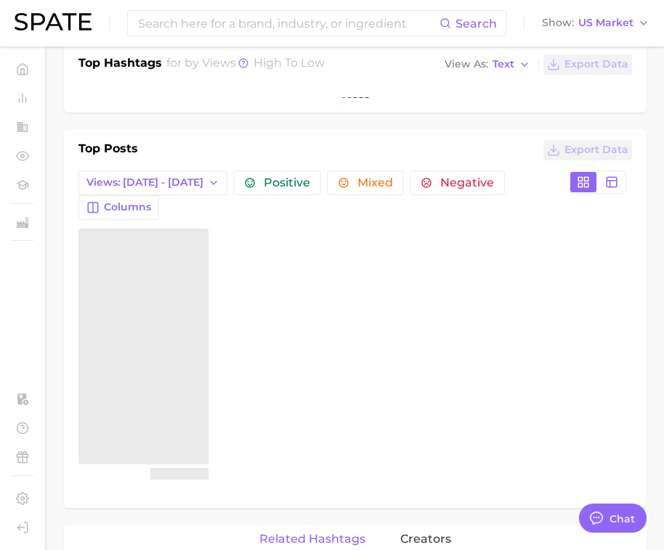
type textarea "x"
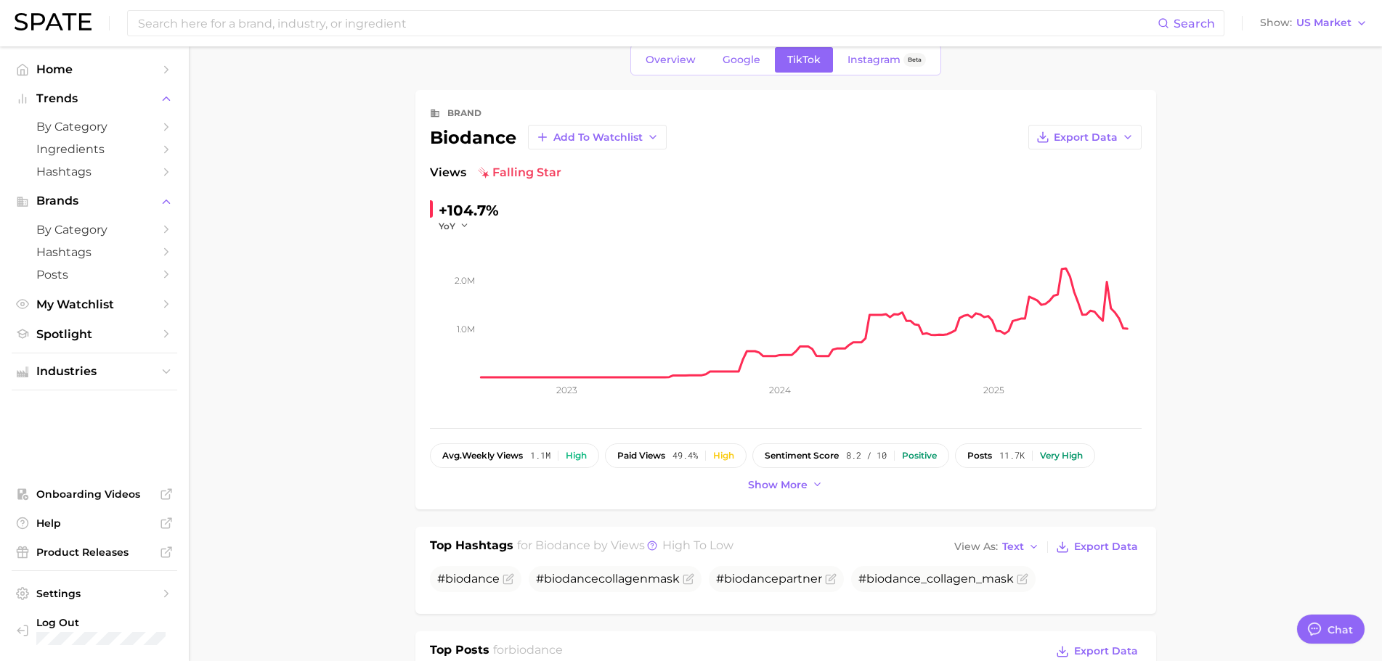
scroll to position [0, 0]
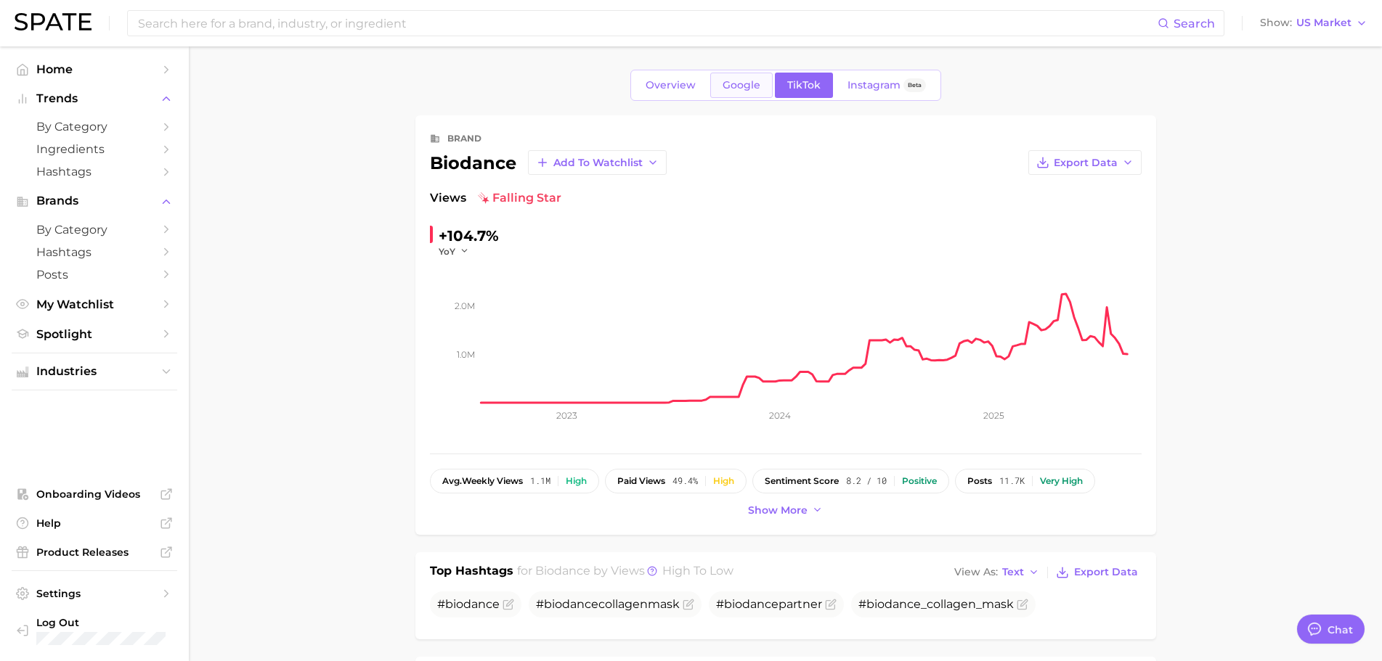
click at [738, 88] on span "Google" at bounding box center [741, 85] width 38 height 12
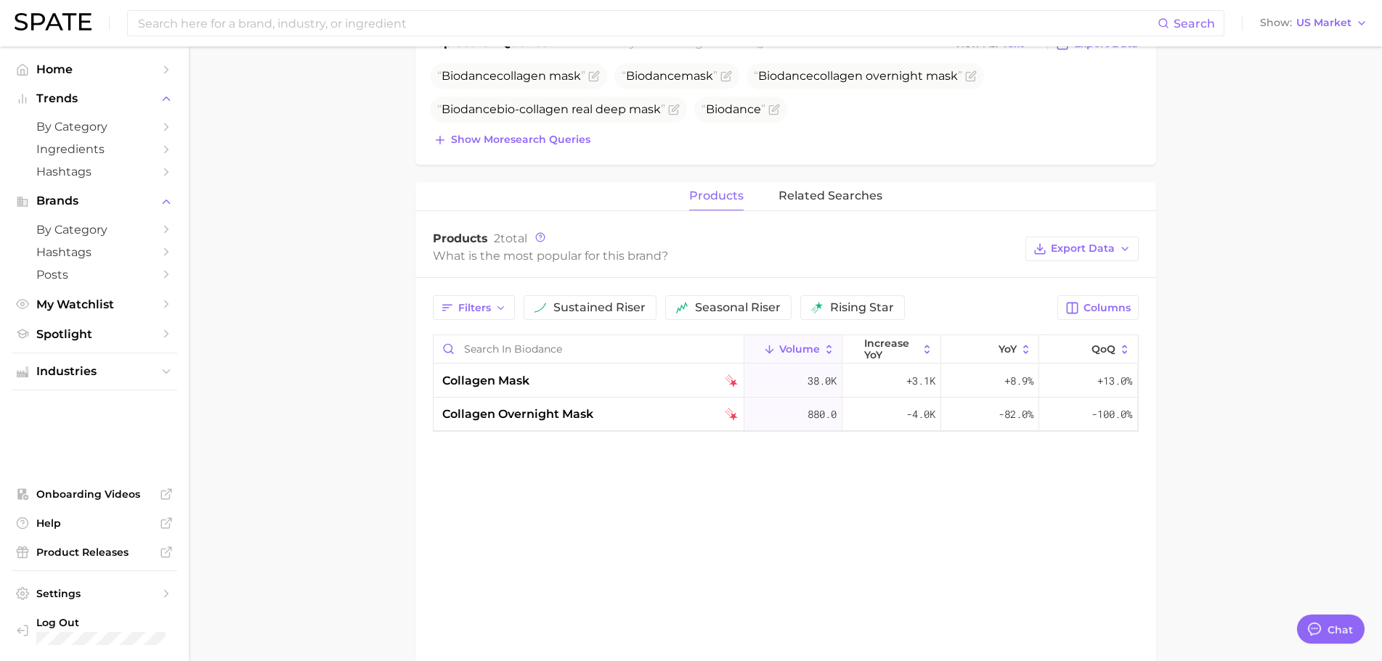
scroll to position [508, 0]
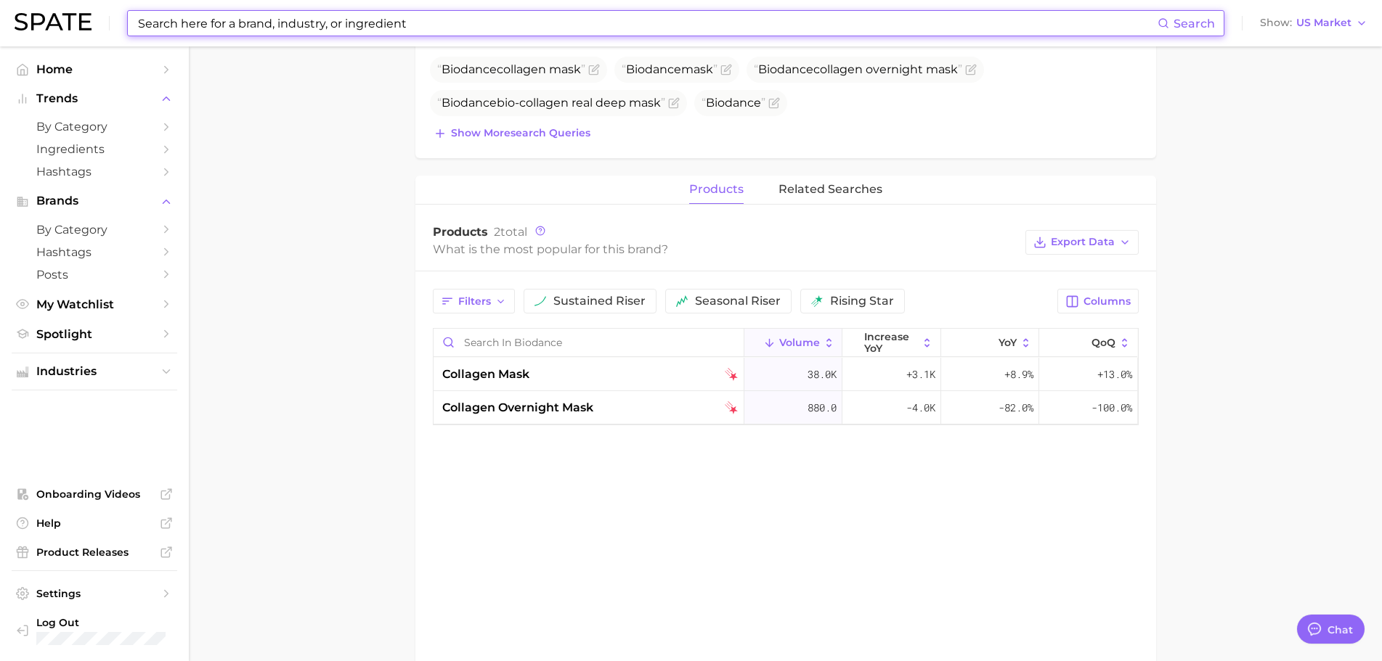
click at [256, 17] on input at bounding box center [646, 23] width 1021 height 25
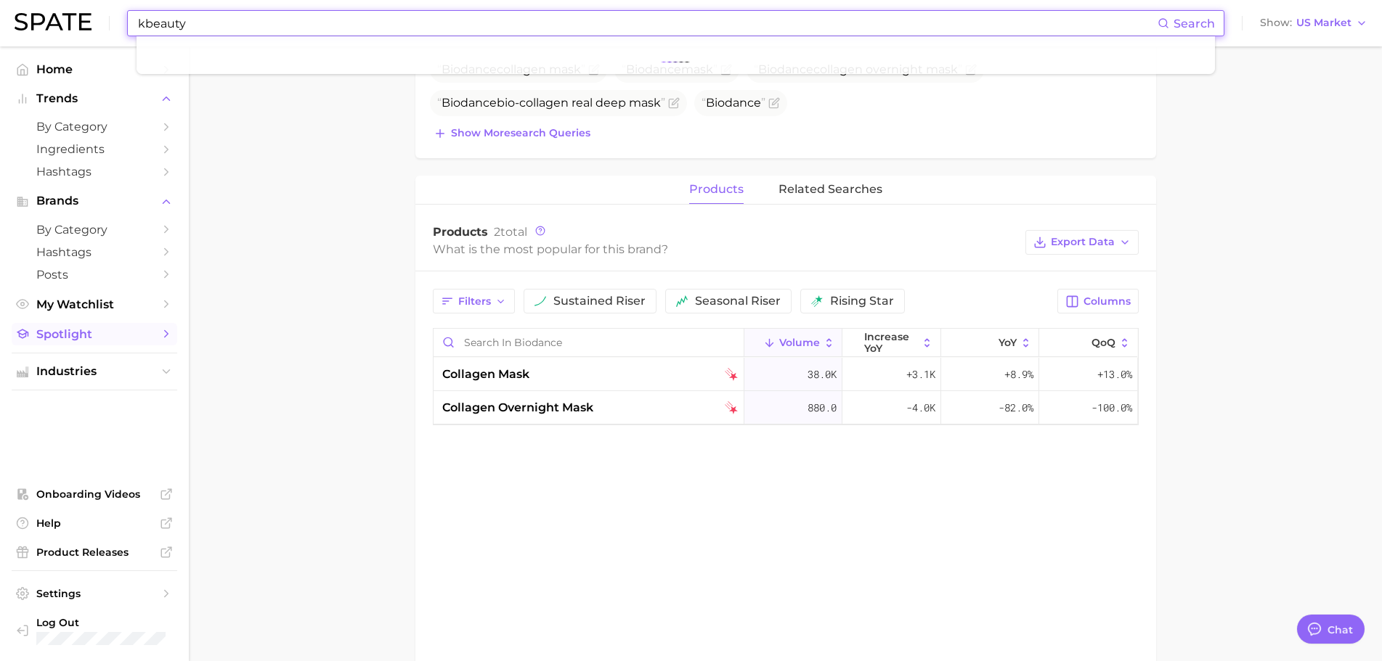
type input "kbeauty"
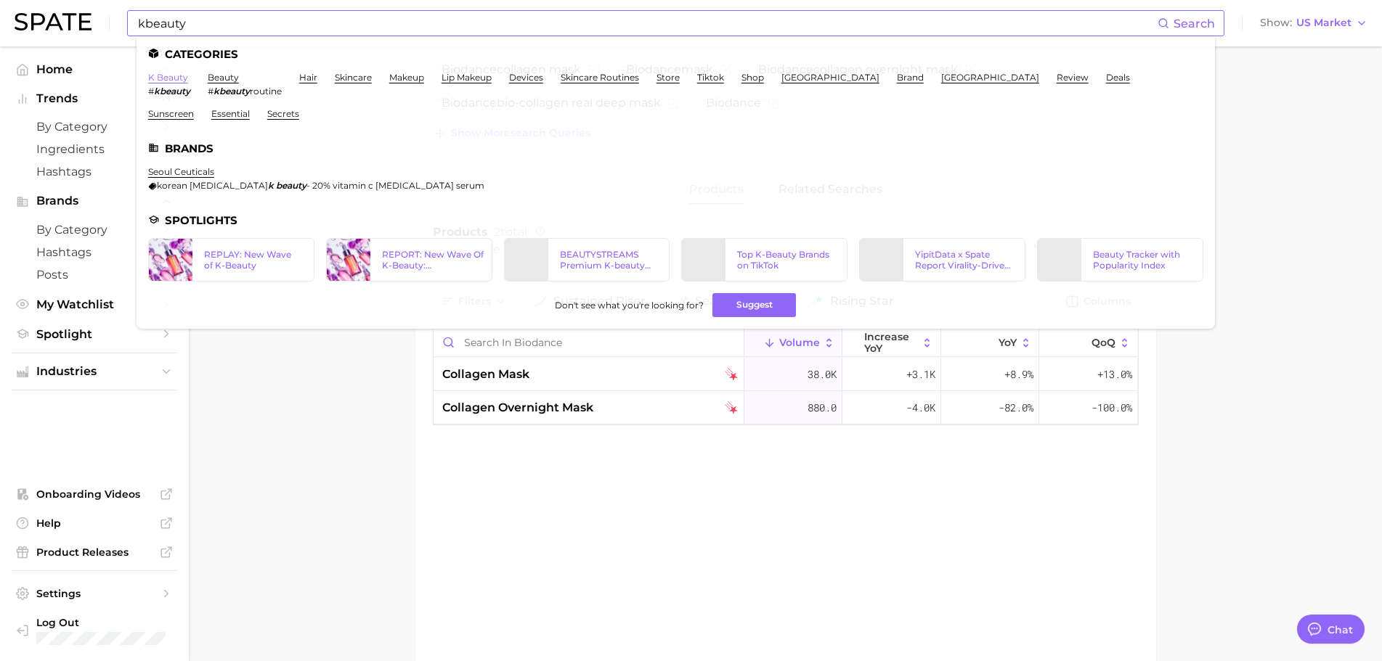
click at [168, 73] on link "k beauty" at bounding box center [168, 77] width 40 height 11
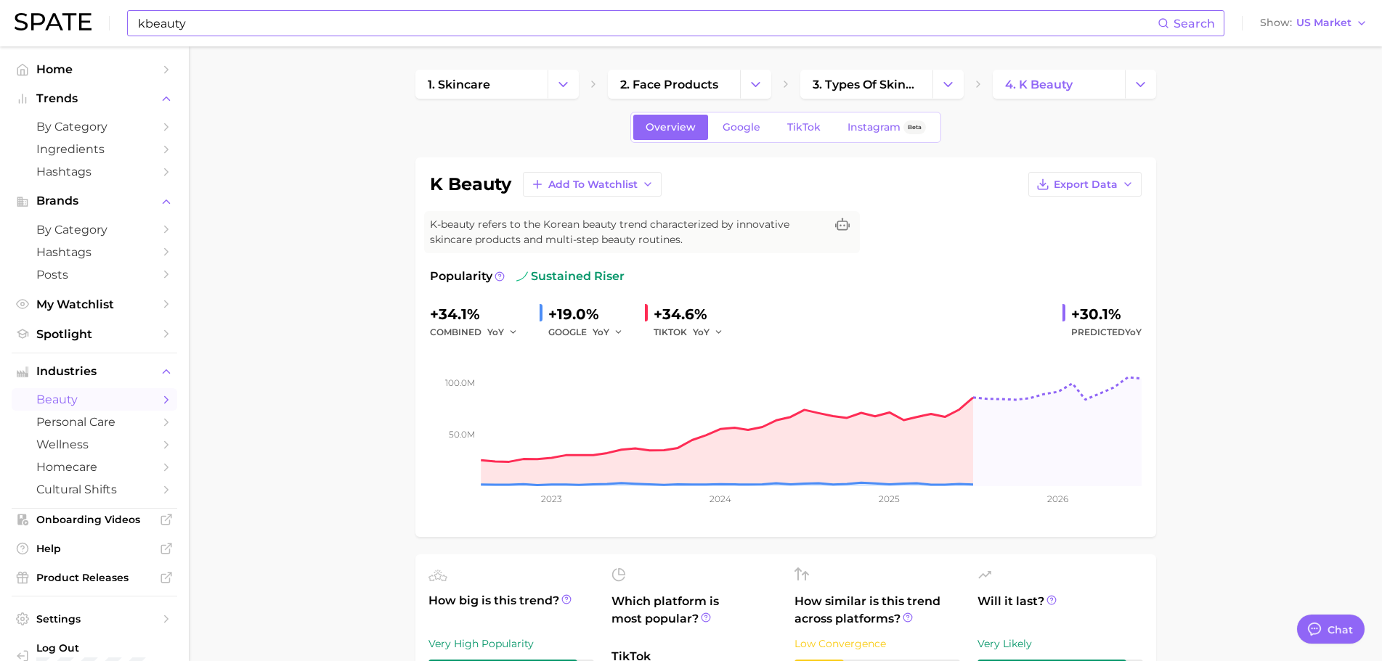
type textarea "x"
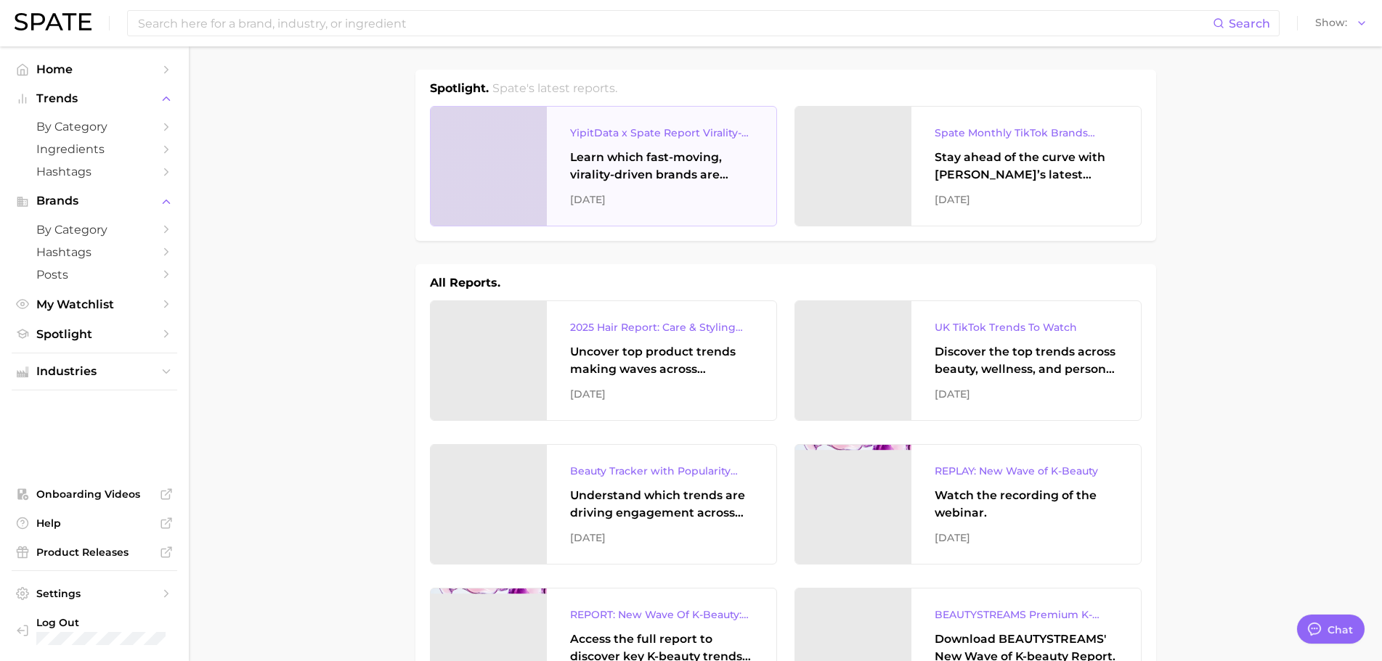
type textarea "x"
